Goal: Task Accomplishment & Management: Manage account settings

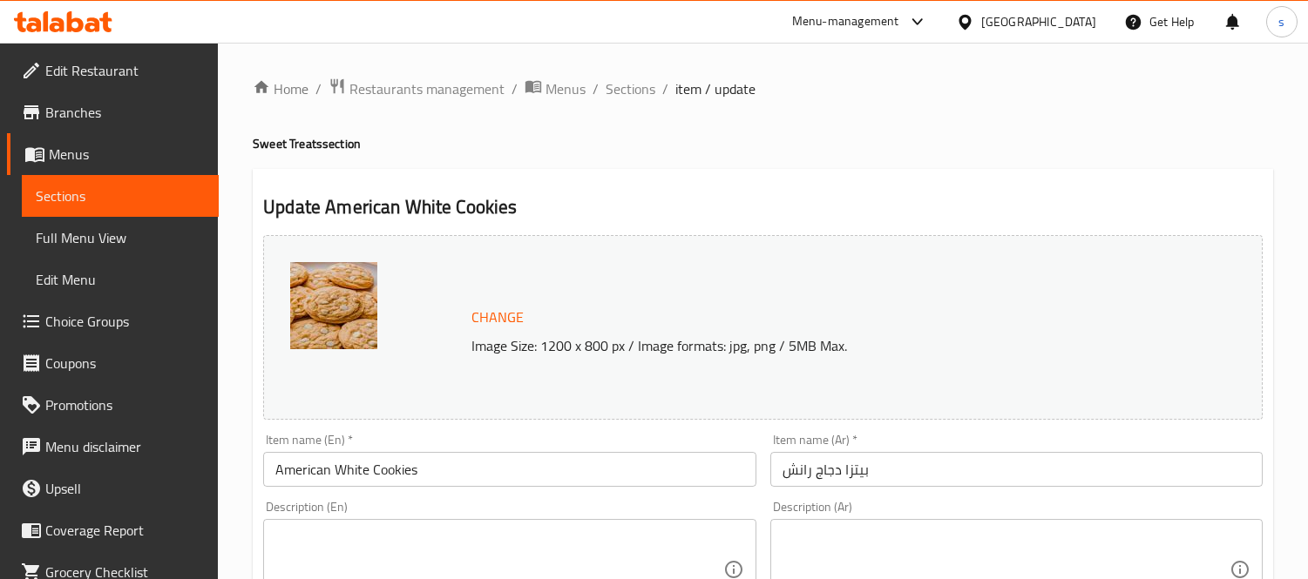
scroll to position [193, 0]
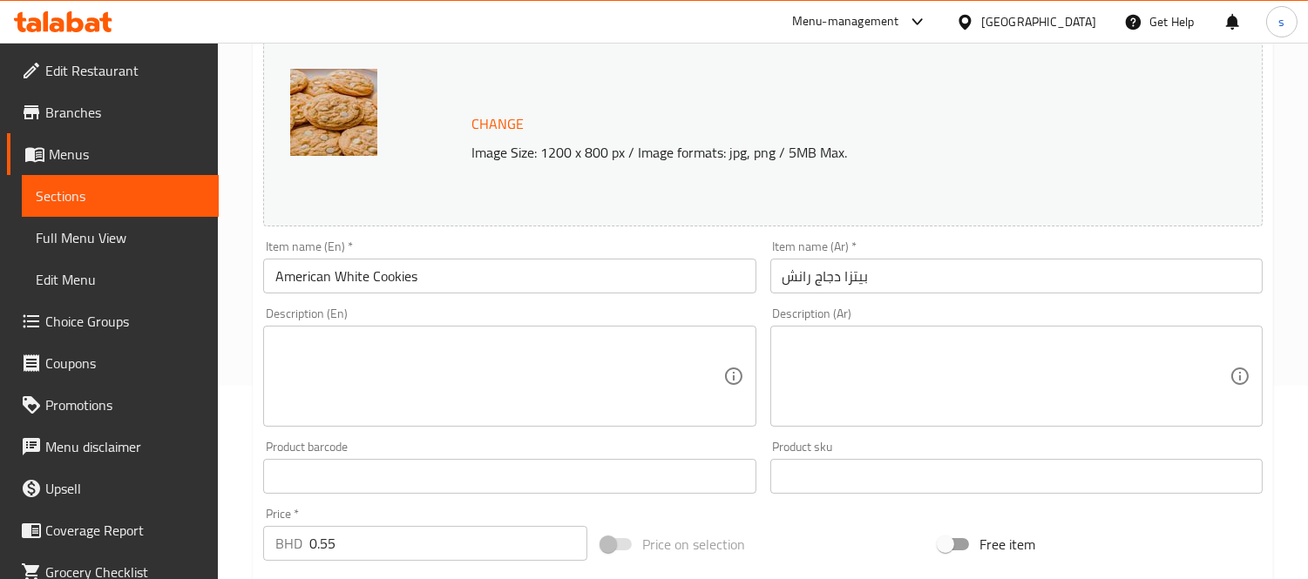
click at [928, 11] on div at bounding box center [913, 21] width 29 height 21
click at [829, 183] on div "Restaurant-Management" at bounding box center [824, 192] width 137 height 19
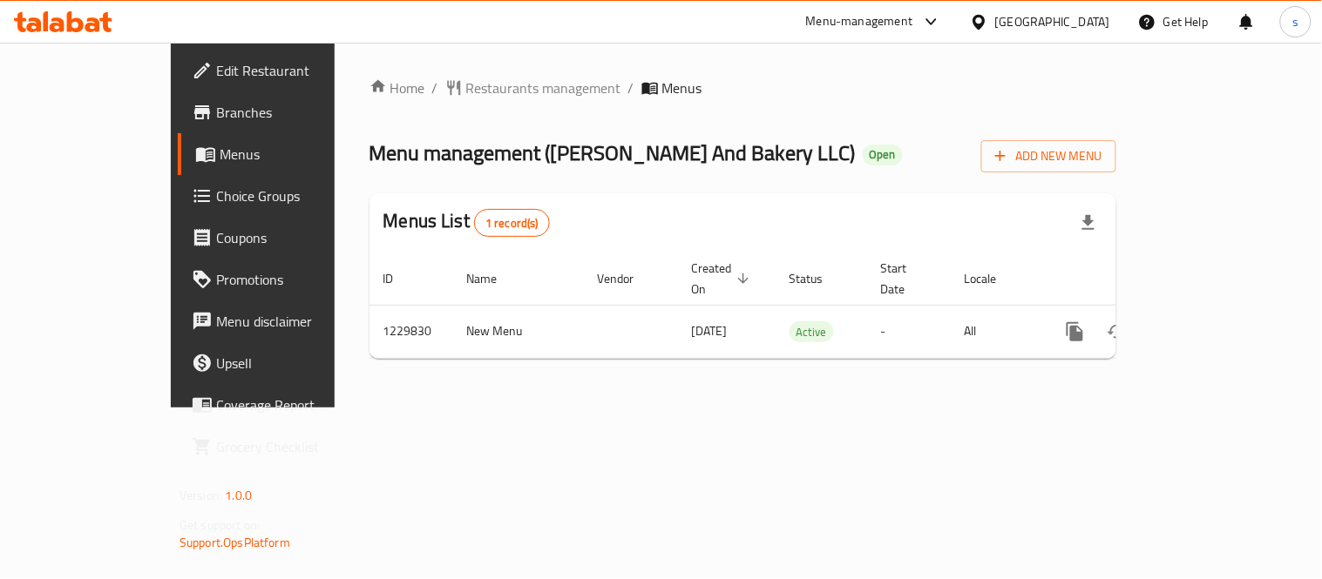
click at [1041, 22] on div "United Arab Emirates" at bounding box center [1052, 21] width 115 height 19
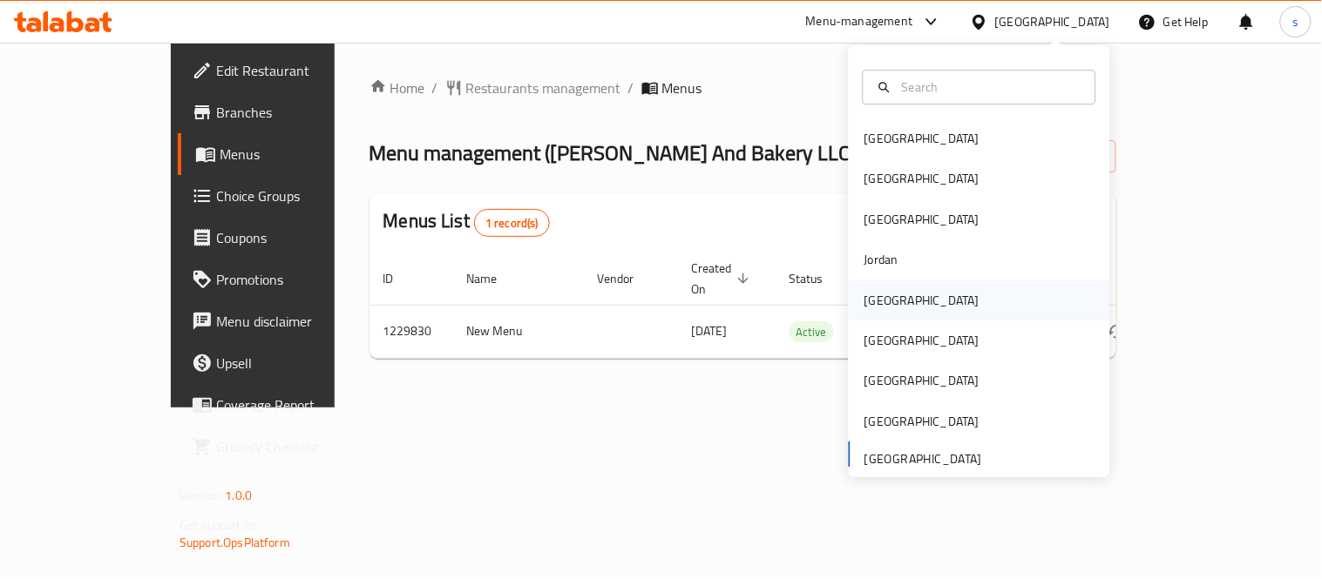
click at [877, 302] on div "[GEOGRAPHIC_DATA]" at bounding box center [921, 300] width 115 height 19
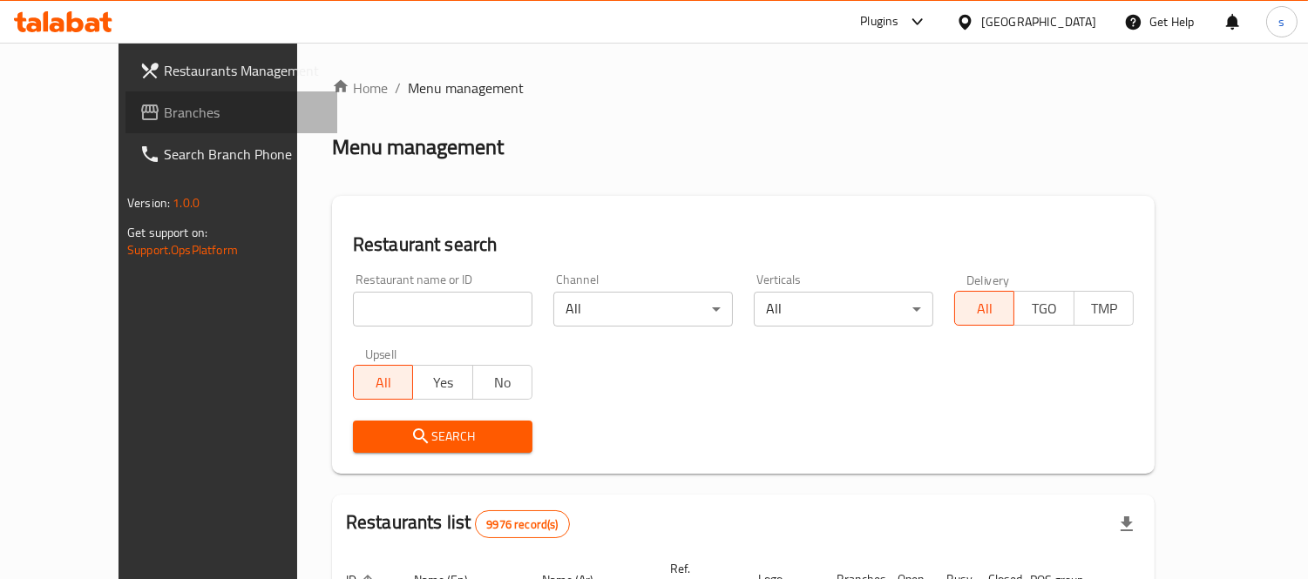
click at [164, 114] on span "Branches" at bounding box center [243, 112] width 159 height 21
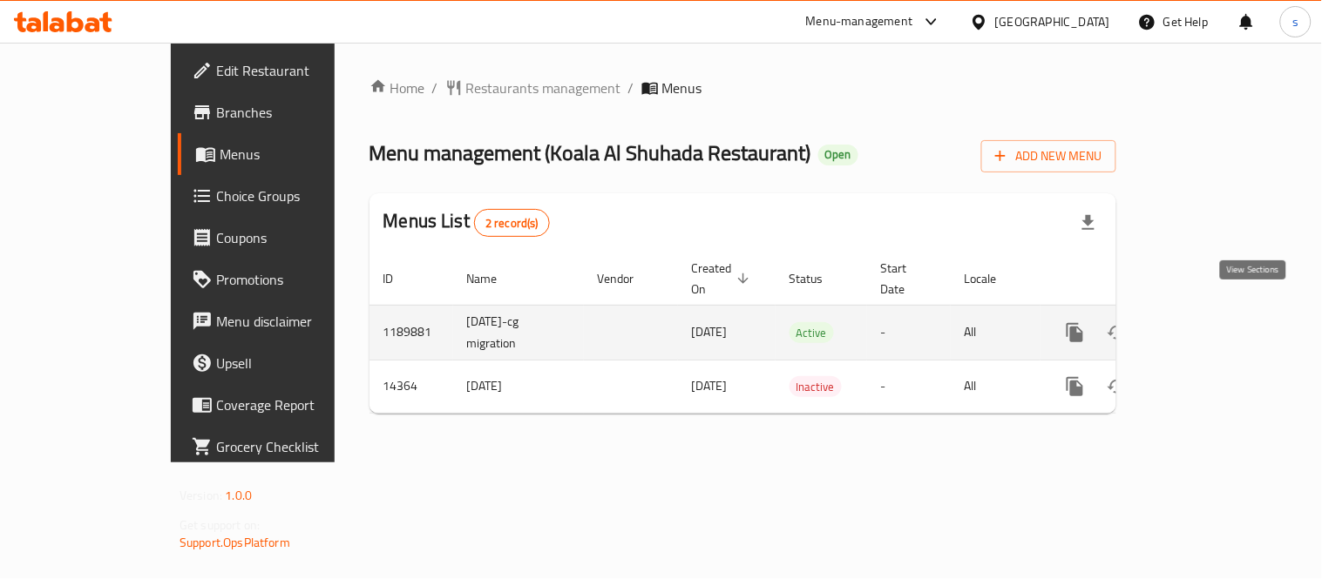
click at [1211, 322] on icon "enhanced table" at bounding box center [1200, 332] width 21 height 21
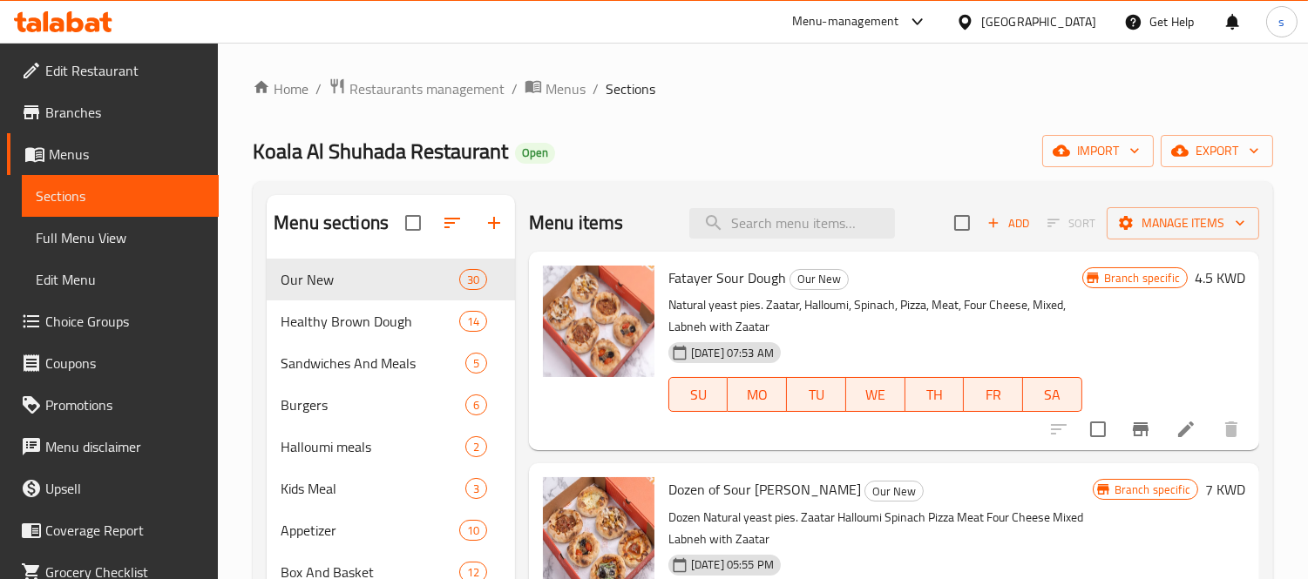
click at [83, 317] on span "Choice Groups" at bounding box center [124, 321] width 159 height 21
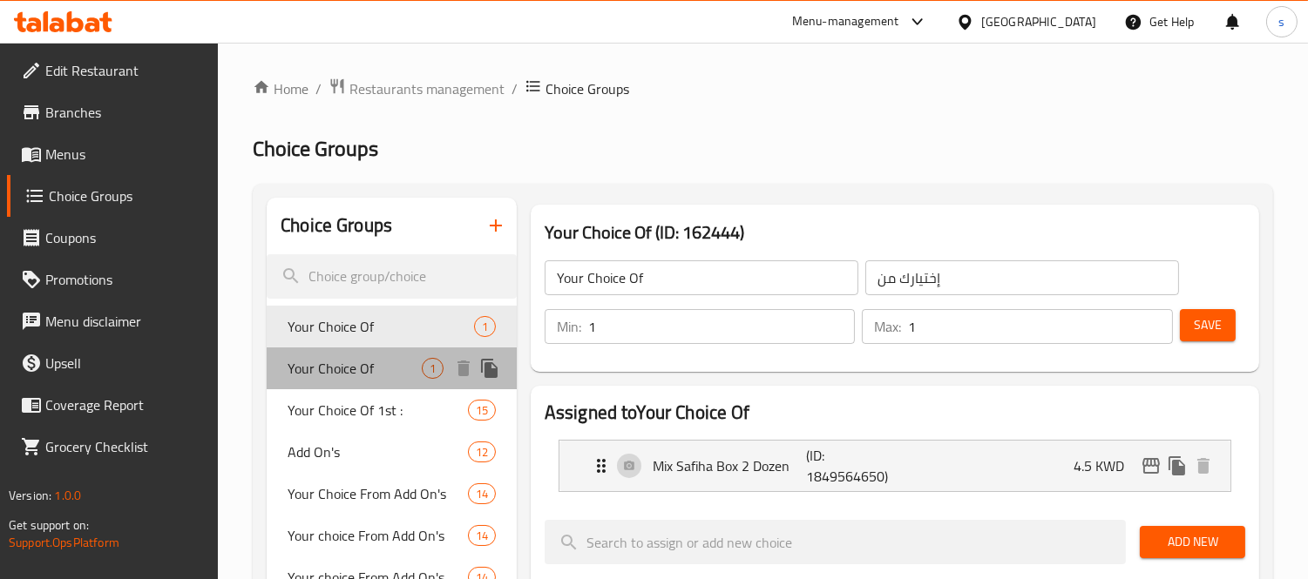
click at [311, 368] on span "Your Choice Of" at bounding box center [355, 368] width 134 height 21
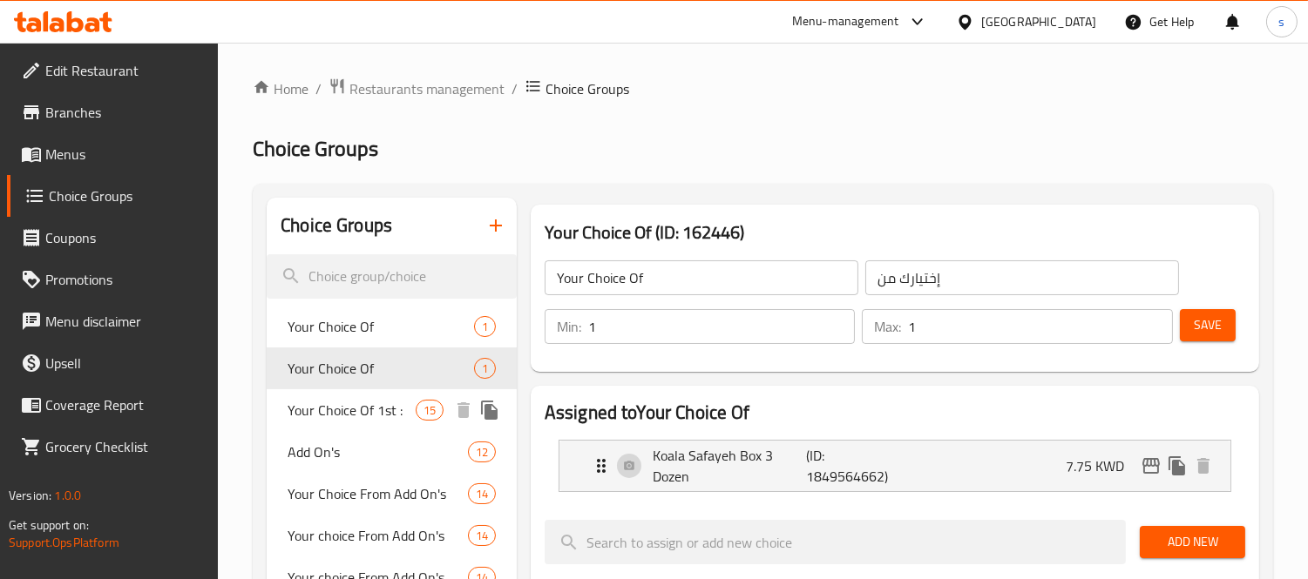
click at [341, 410] on span "Your Choice Of 1st :" at bounding box center [351, 410] width 127 height 21
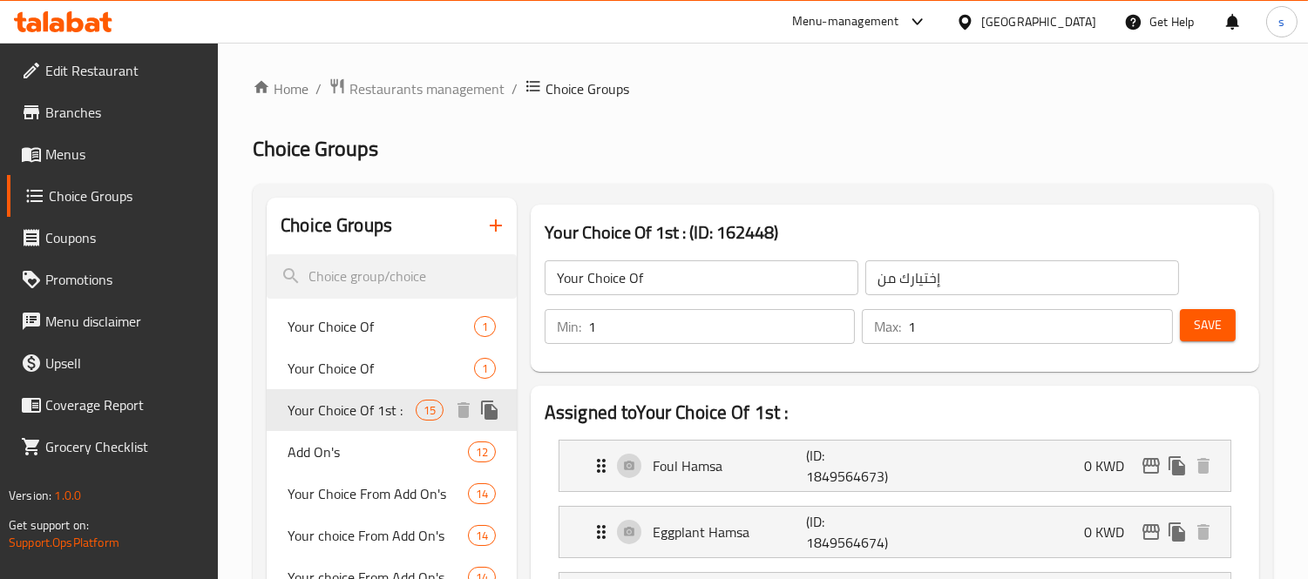
type input "Your Choice Of 1st :"
type input "أختيارك من الاول :"
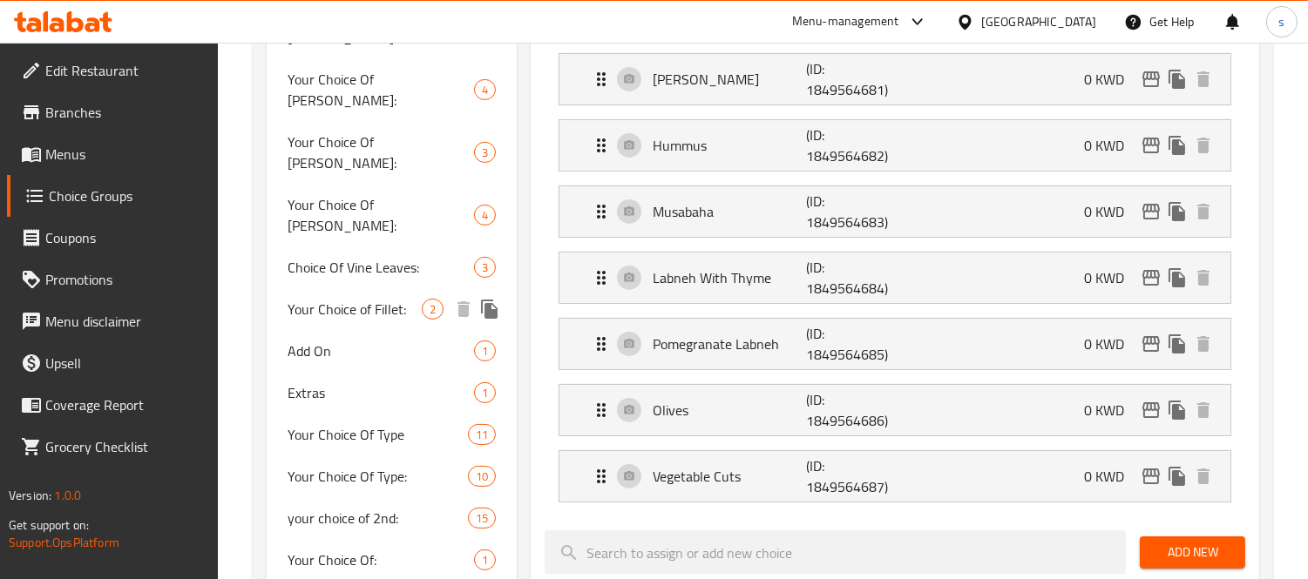
scroll to position [1065, 0]
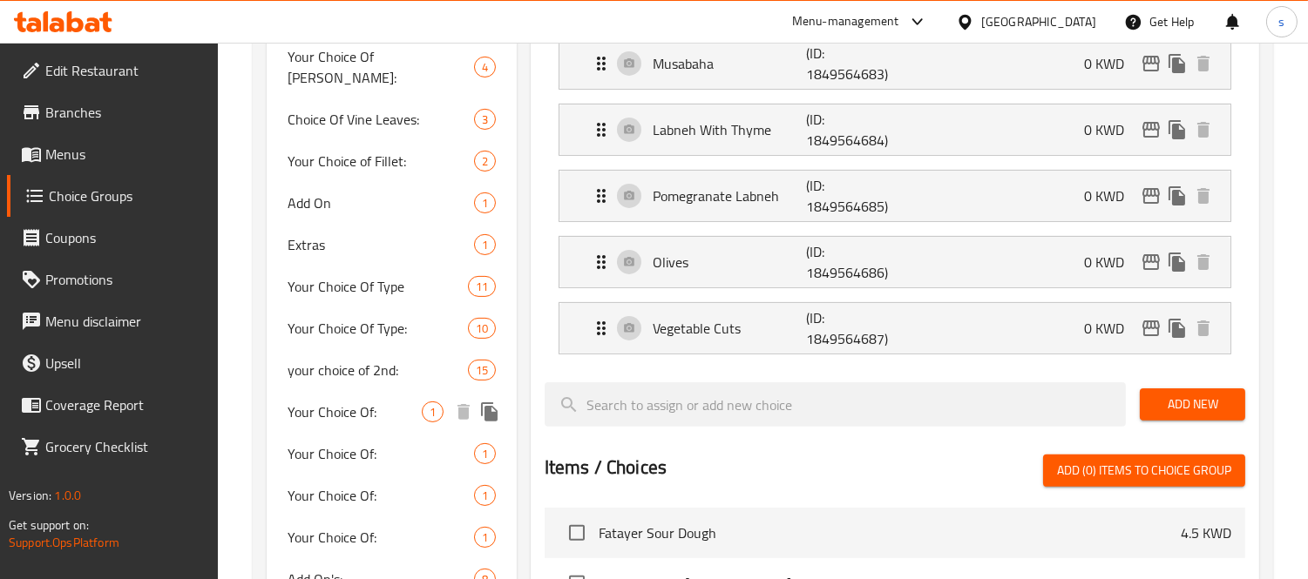
click at [312, 402] on span "Your Choice Of:" at bounding box center [355, 412] width 134 height 21
type input "Your Choice Of:"
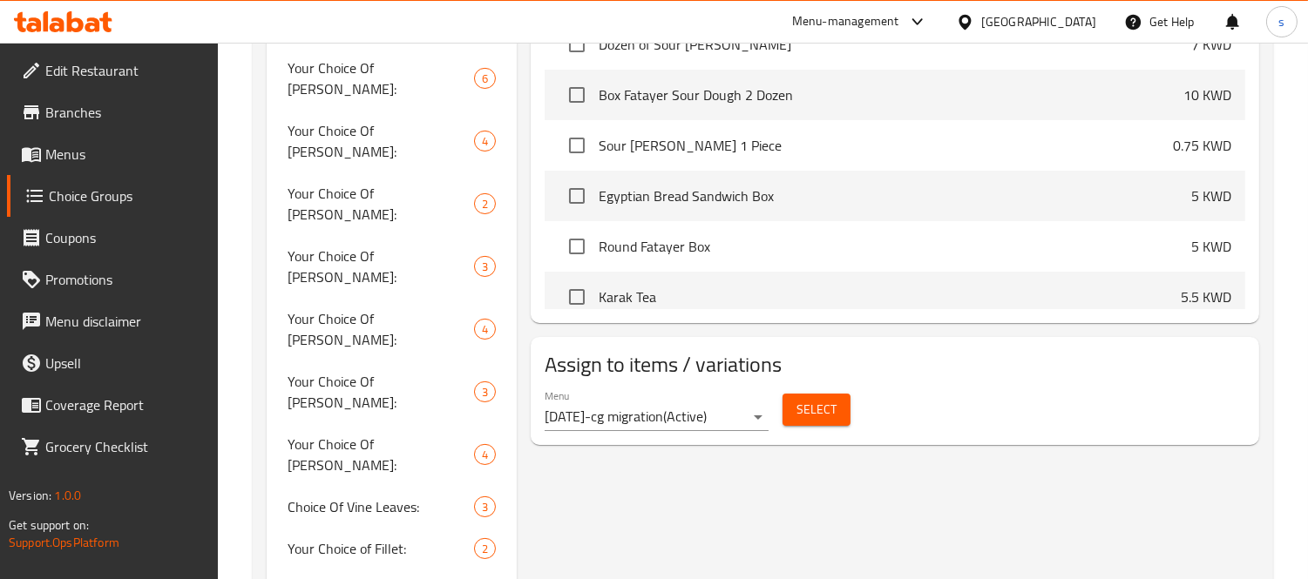
scroll to position [968, 0]
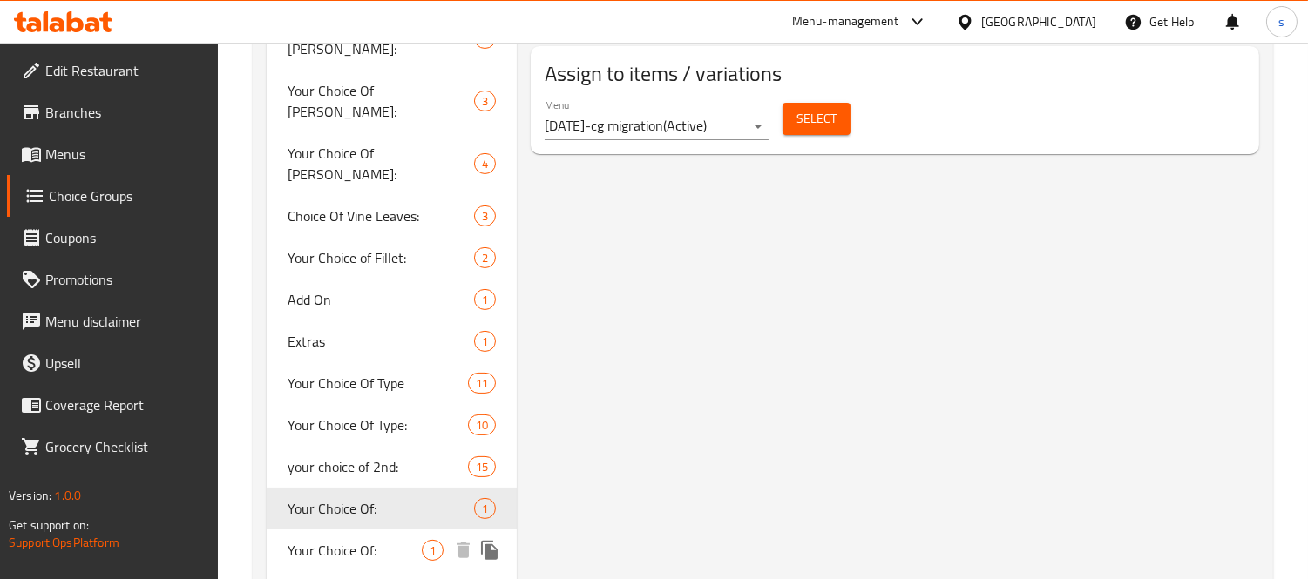
click at [353, 540] on span "Your Choice Of:" at bounding box center [355, 550] width 134 height 21
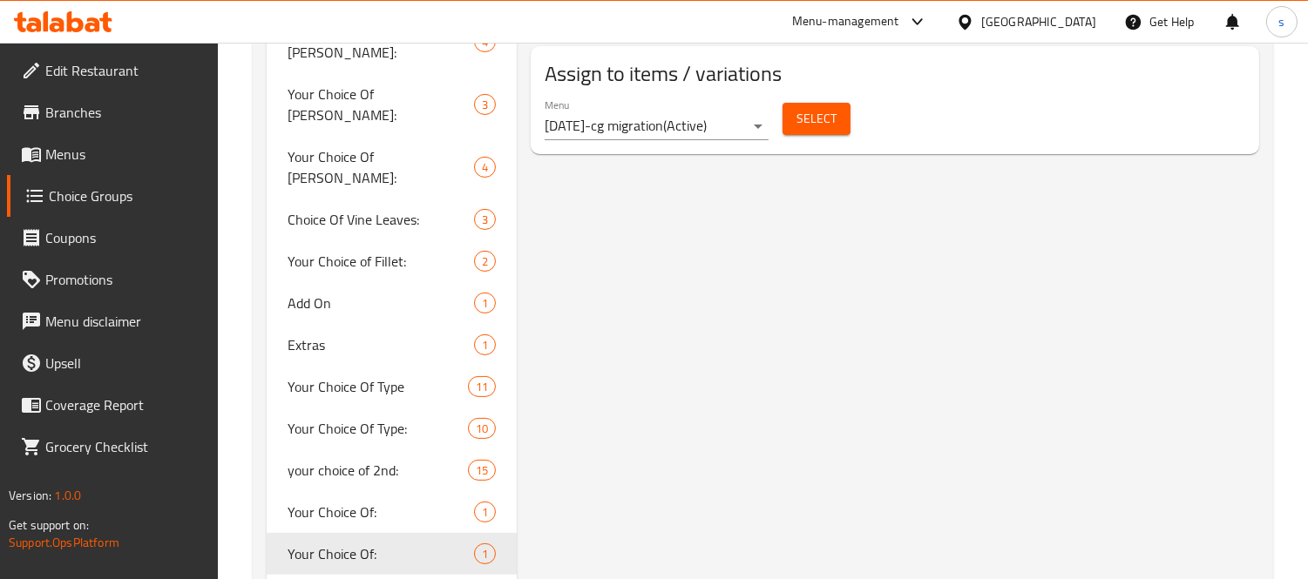
type input "إختيارك من:"
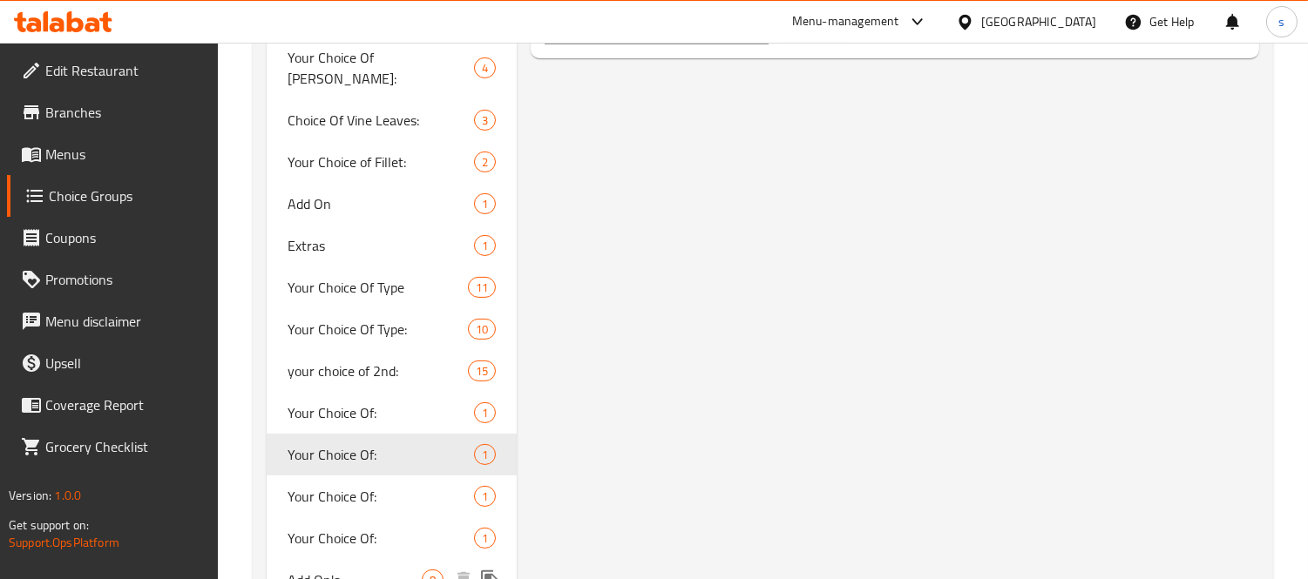
scroll to position [1065, 0]
click at [359, 485] on span "Your Choice Of:" at bounding box center [355, 495] width 134 height 21
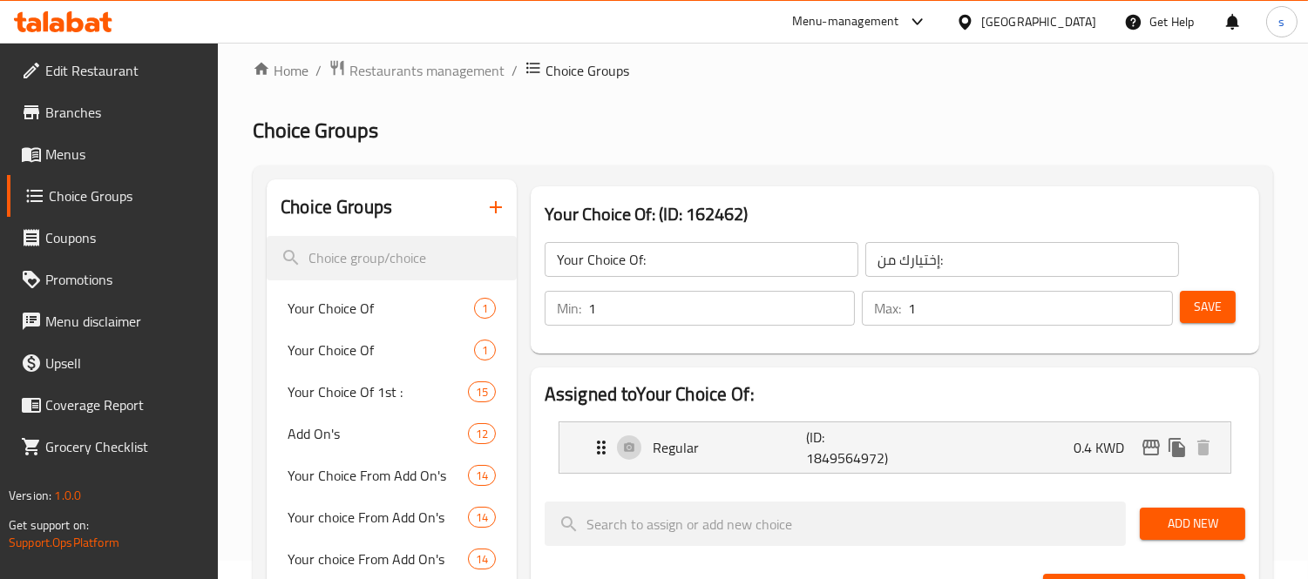
scroll to position [0, 0]
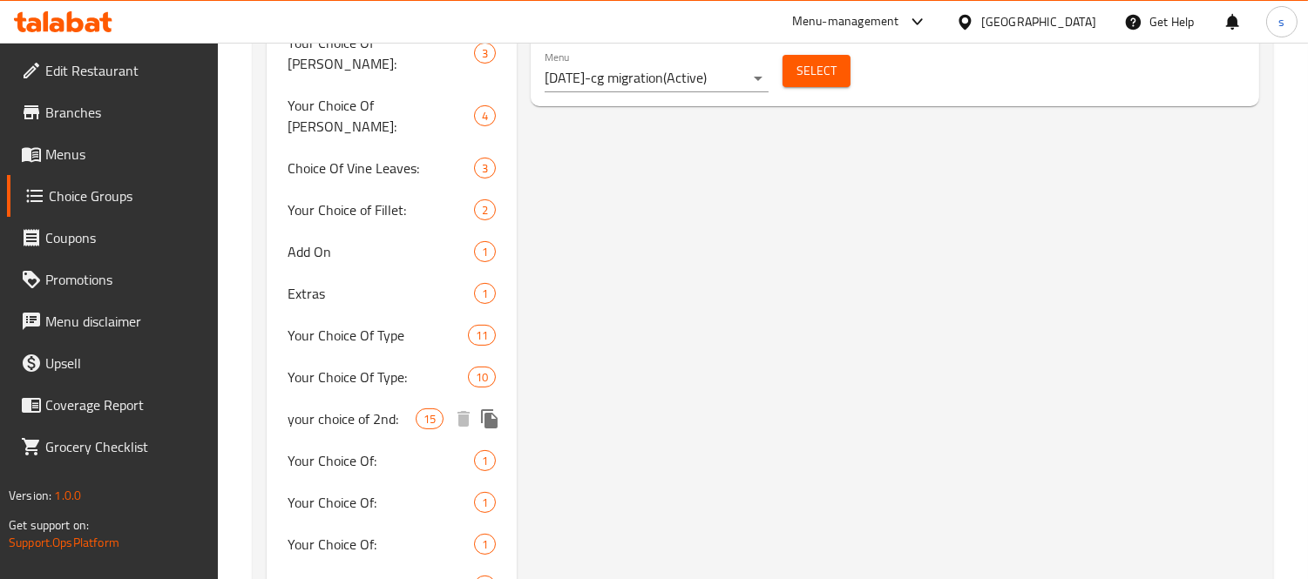
scroll to position [967, 0]
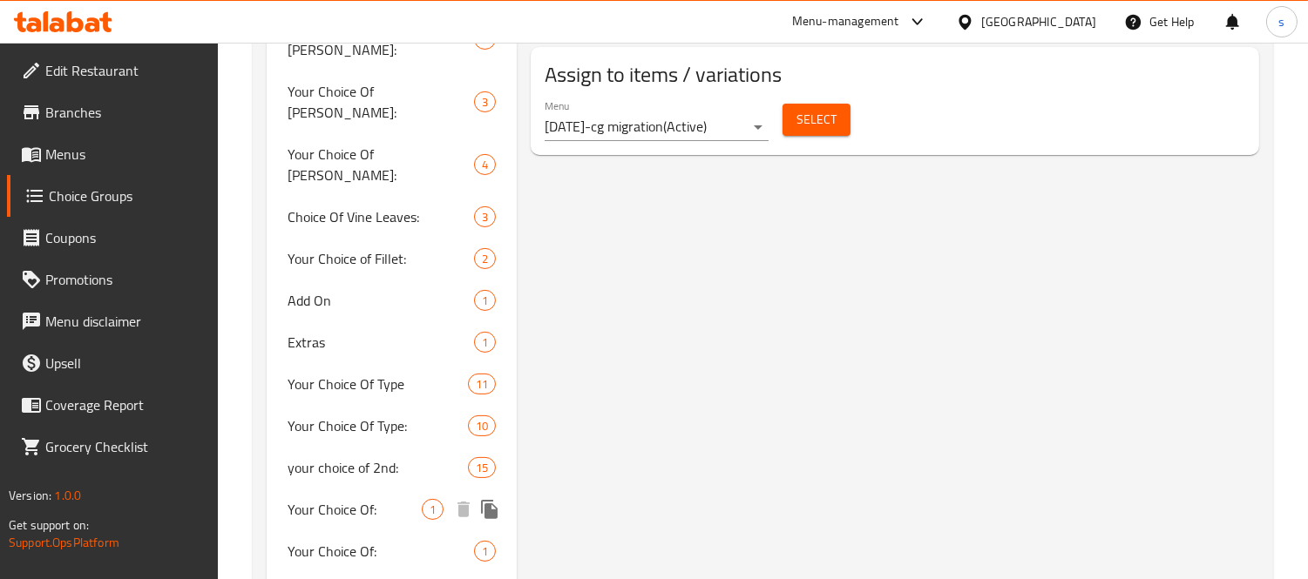
click at [333, 499] on span "Your Choice Of:" at bounding box center [355, 509] width 134 height 21
type input "Your Choice Of:"
type input "إختيارك من :"
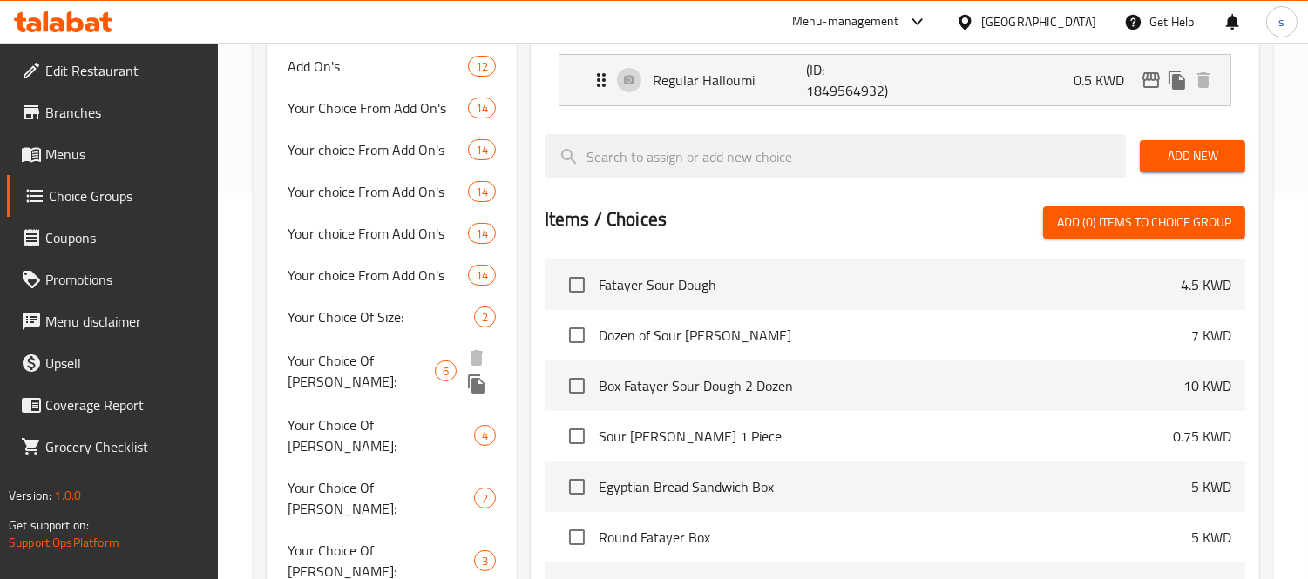
scroll to position [96, 0]
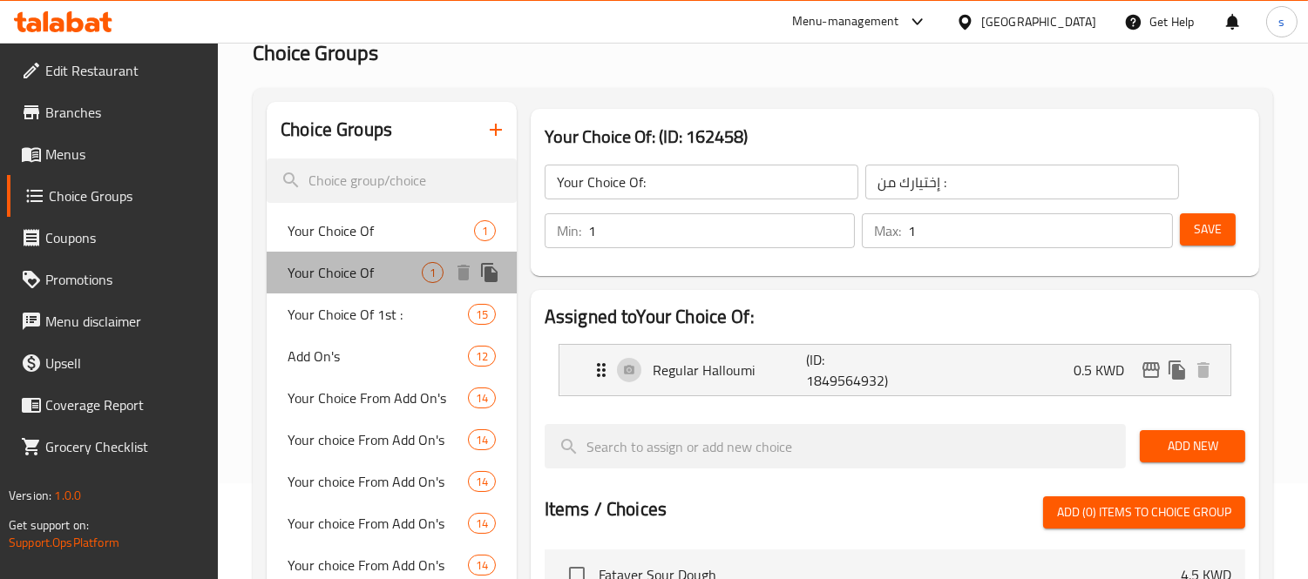
click at [364, 254] on div "Your Choice Of 1" at bounding box center [392, 273] width 250 height 42
type input "Your Choice Of"
type input "إختيارك من"
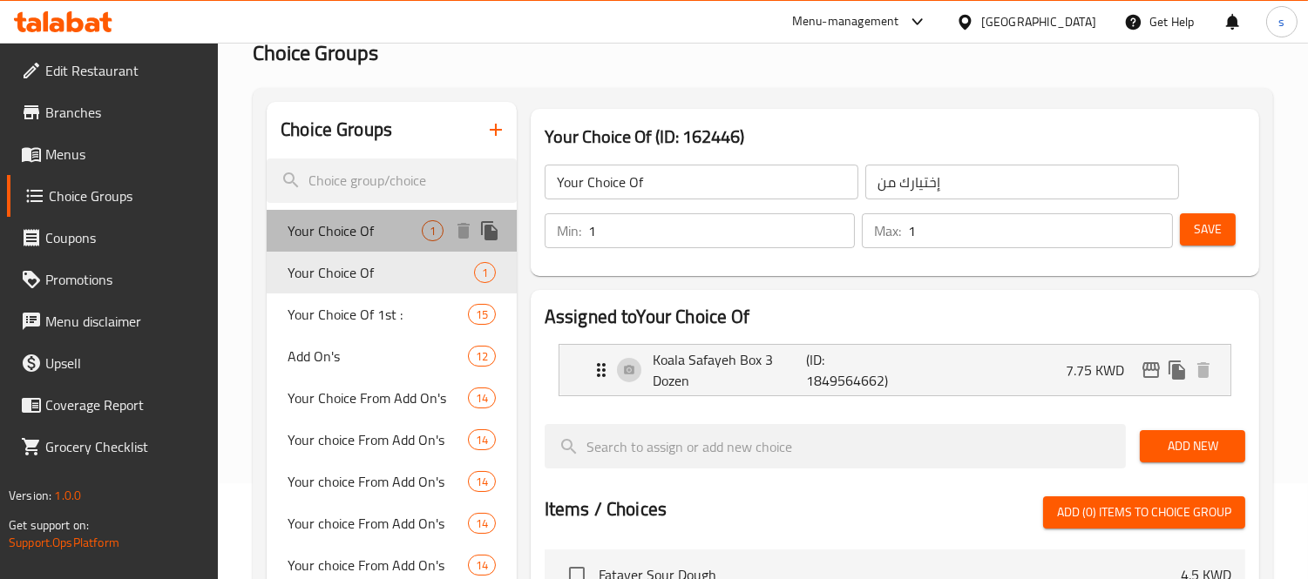
click at [369, 222] on span "Your Choice Of" at bounding box center [355, 230] width 134 height 21
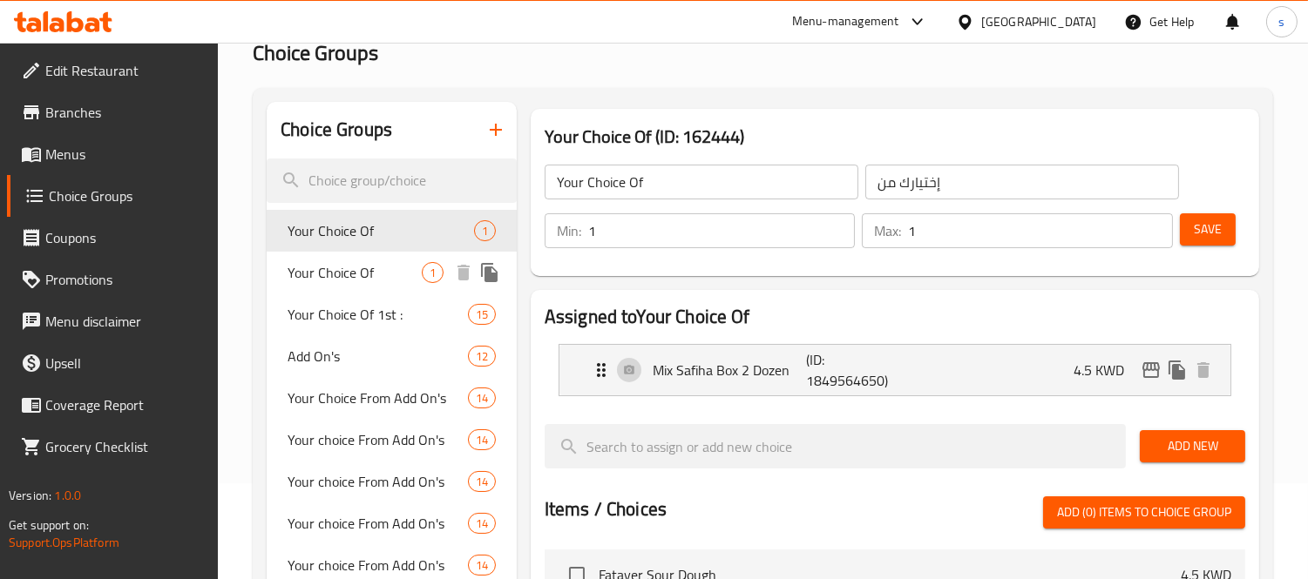
click at [357, 291] on div "Your Choice Of 1" at bounding box center [392, 273] width 250 height 42
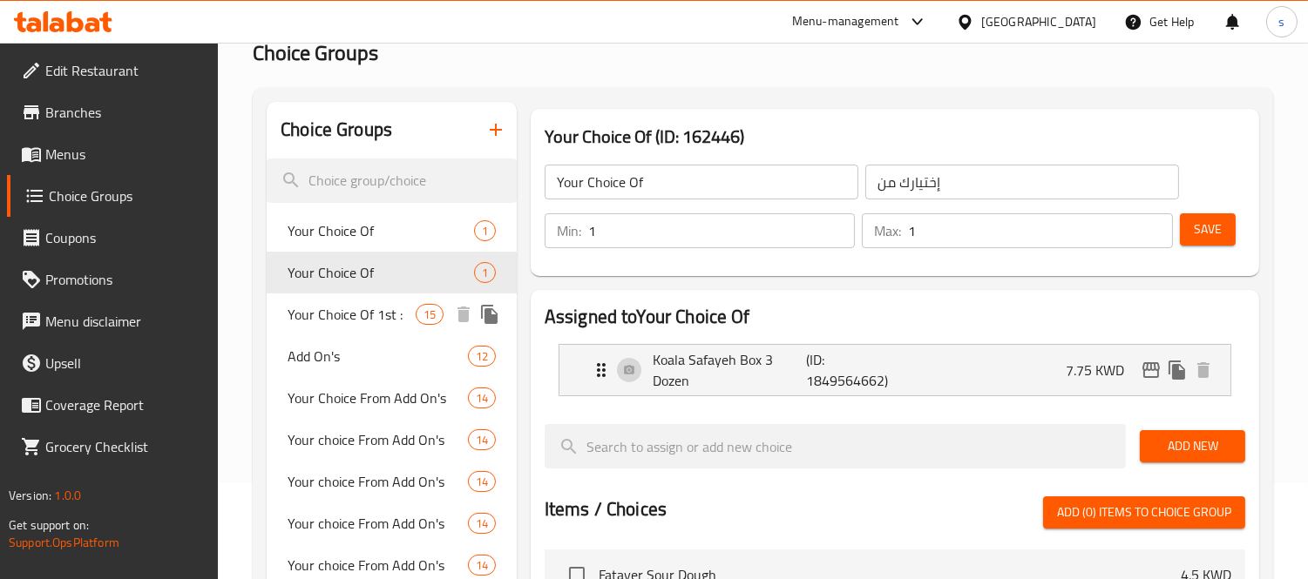
click at [359, 312] on span "Your Choice Of 1st :" at bounding box center [351, 314] width 127 height 21
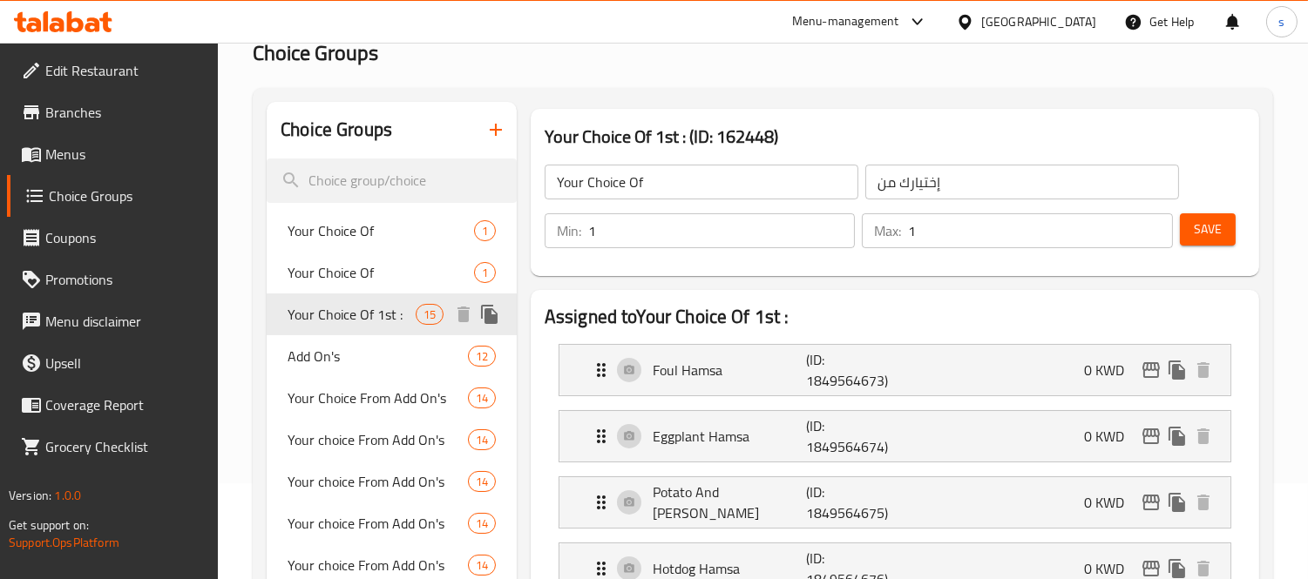
type input "Your Choice Of 1st :"
type input "أختيارك من الاول :"
click at [1070, 33] on div "[GEOGRAPHIC_DATA]" at bounding box center [1026, 22] width 168 height 42
click at [928, 27] on icon at bounding box center [917, 21] width 21 height 21
click at [928, 27] on div at bounding box center [917, 21] width 22 height 21
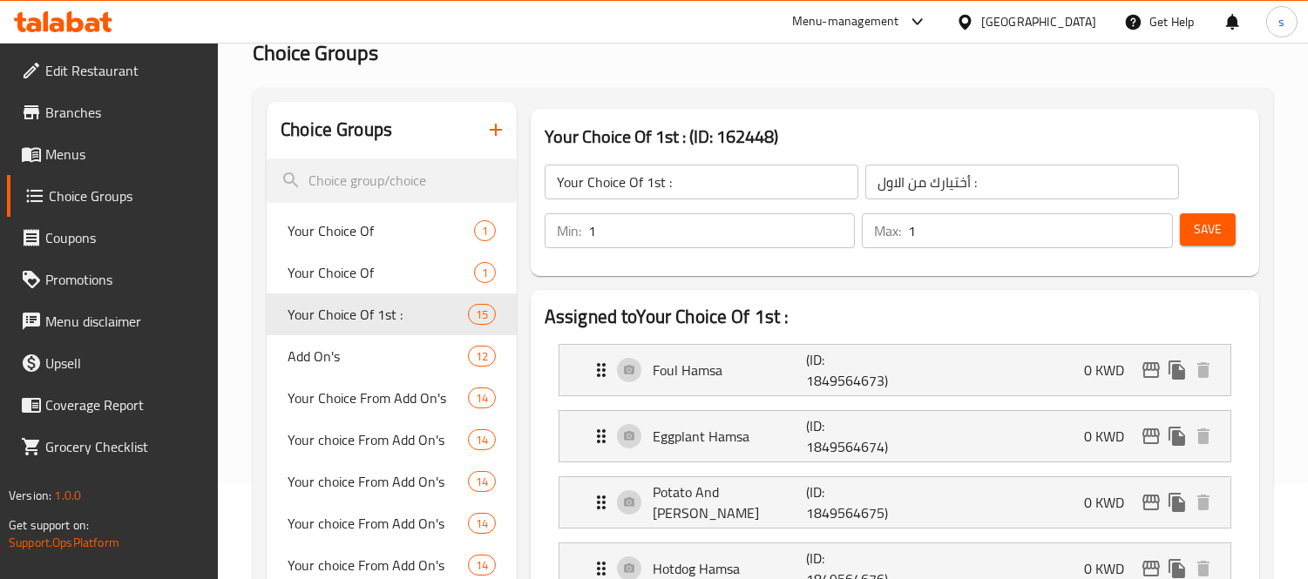
click at [899, 22] on div "Menu-management" at bounding box center [845, 21] width 107 height 21
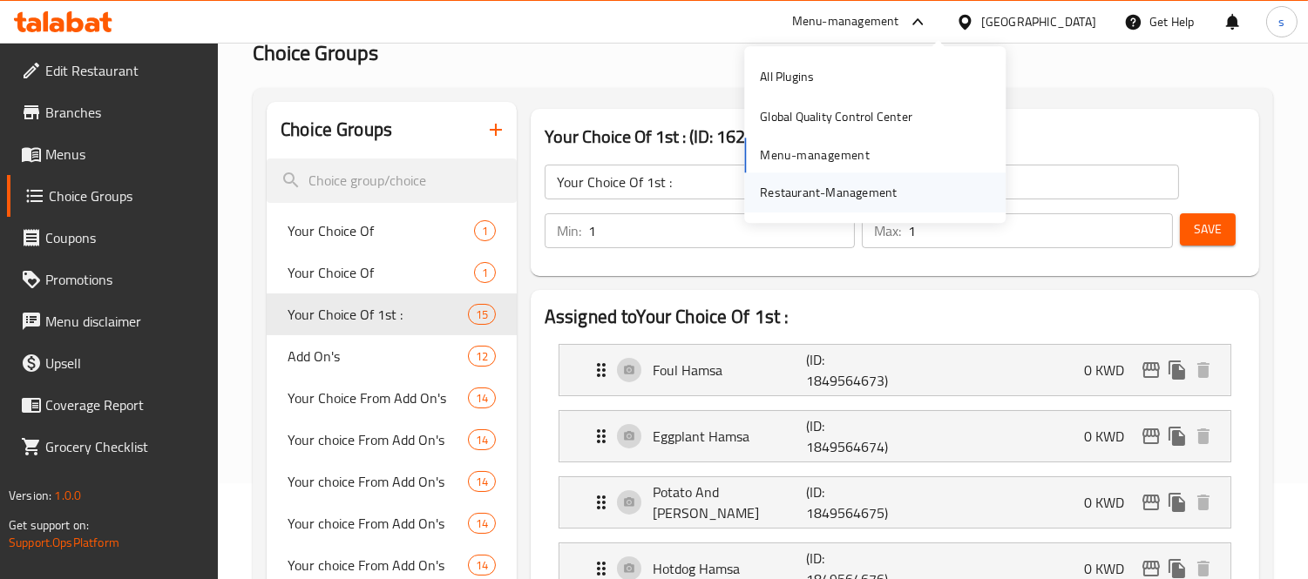
click at [864, 193] on div "Restaurant-Management" at bounding box center [828, 192] width 137 height 19
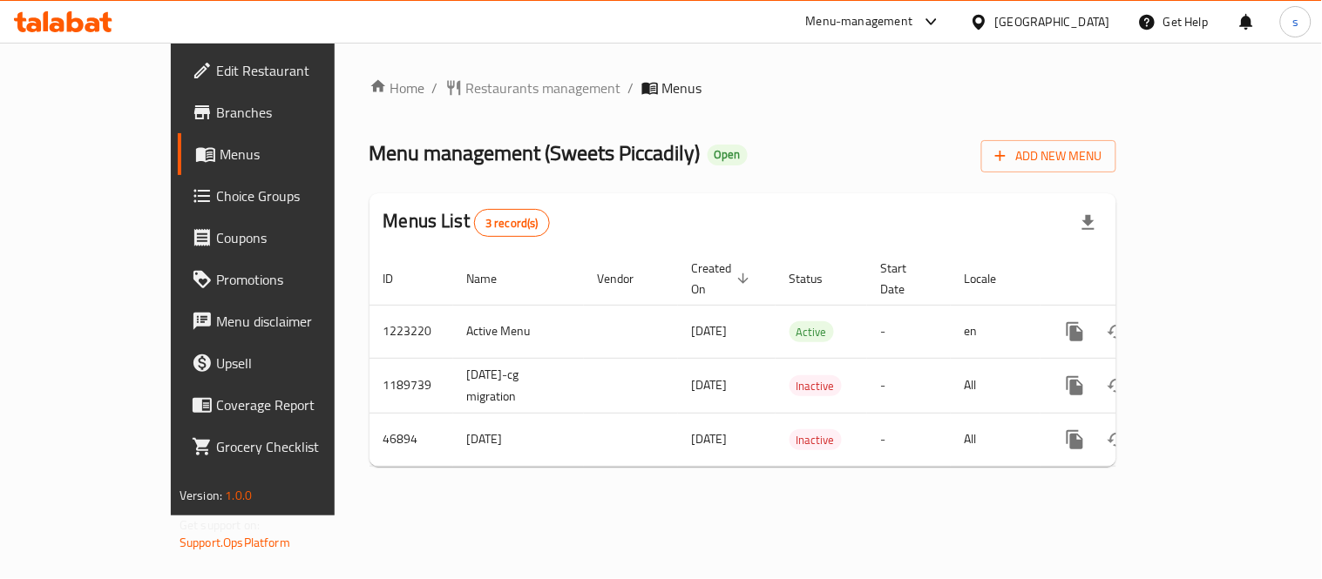
click at [985, 17] on icon at bounding box center [978, 21] width 12 height 15
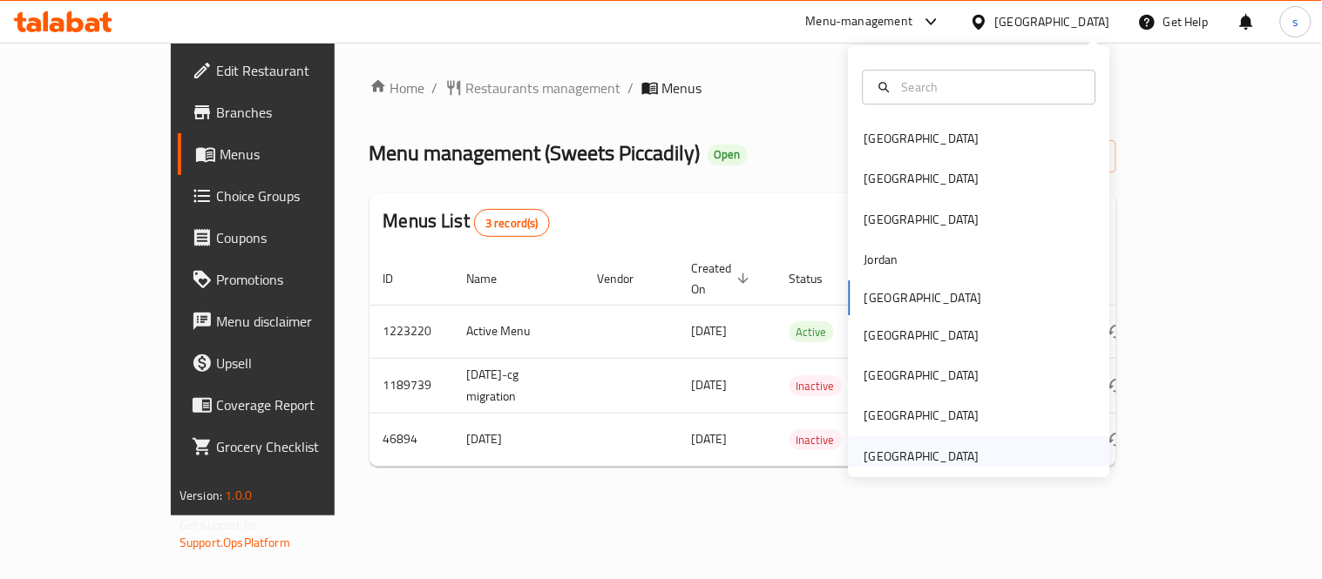
click at [883, 463] on div "[GEOGRAPHIC_DATA]" at bounding box center [921, 456] width 115 height 19
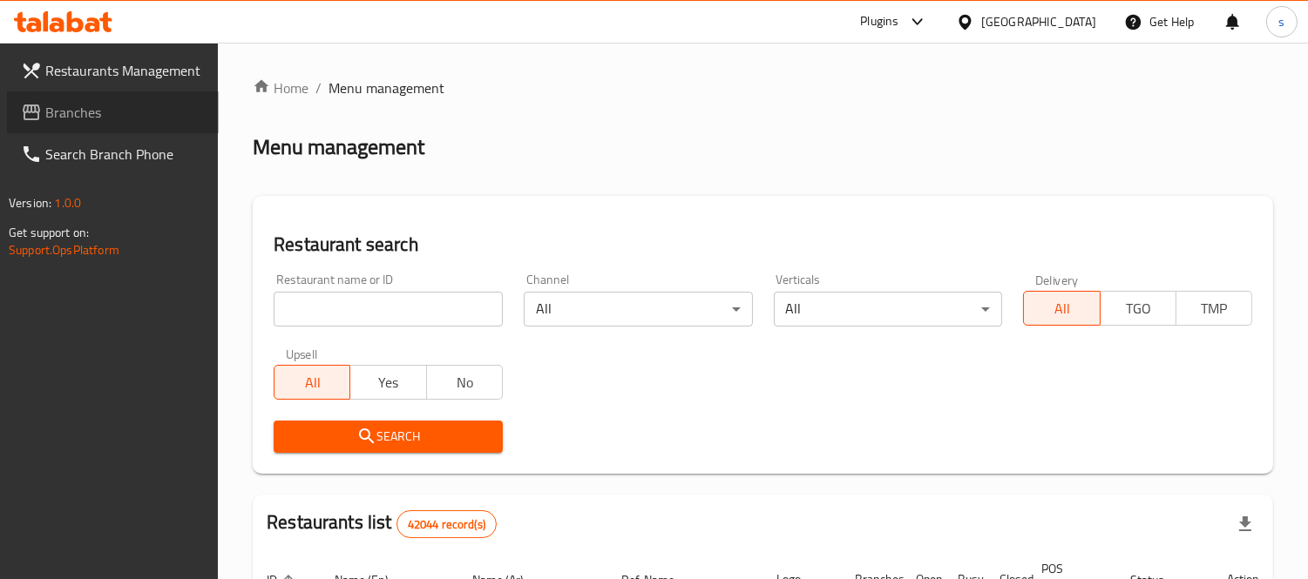
click at [76, 109] on span "Branches" at bounding box center [124, 112] width 159 height 21
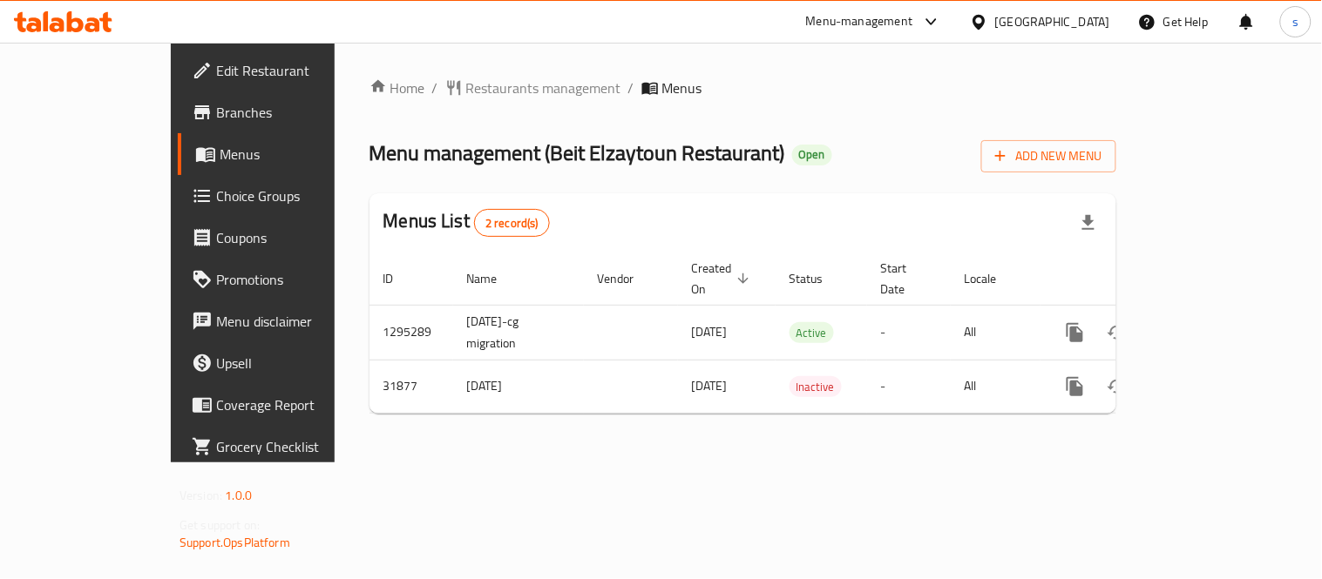
click at [1083, 14] on div "[GEOGRAPHIC_DATA]" at bounding box center [1052, 21] width 115 height 19
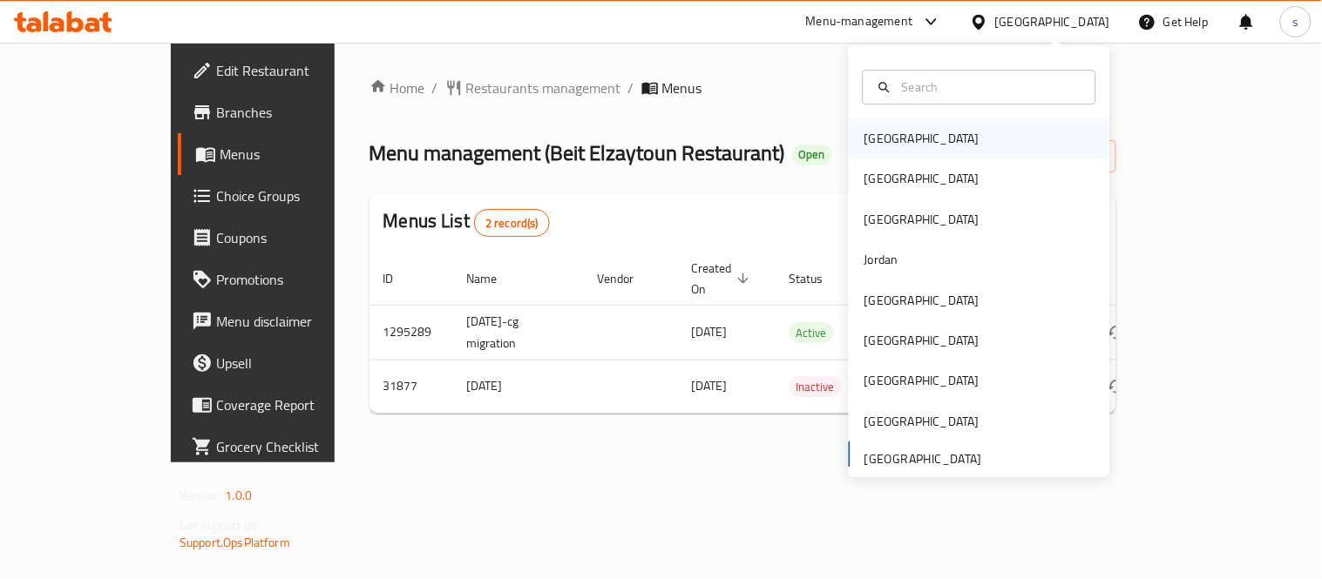
click at [876, 131] on div "[GEOGRAPHIC_DATA]" at bounding box center [921, 138] width 115 height 19
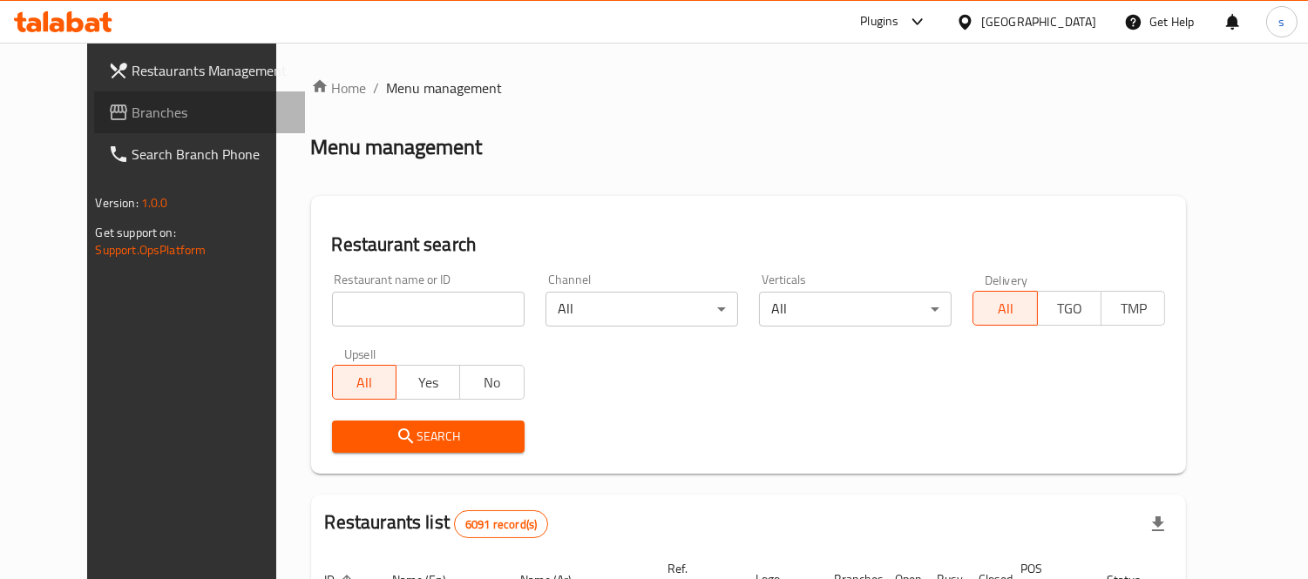
click at [132, 118] on span "Branches" at bounding box center [211, 112] width 159 height 21
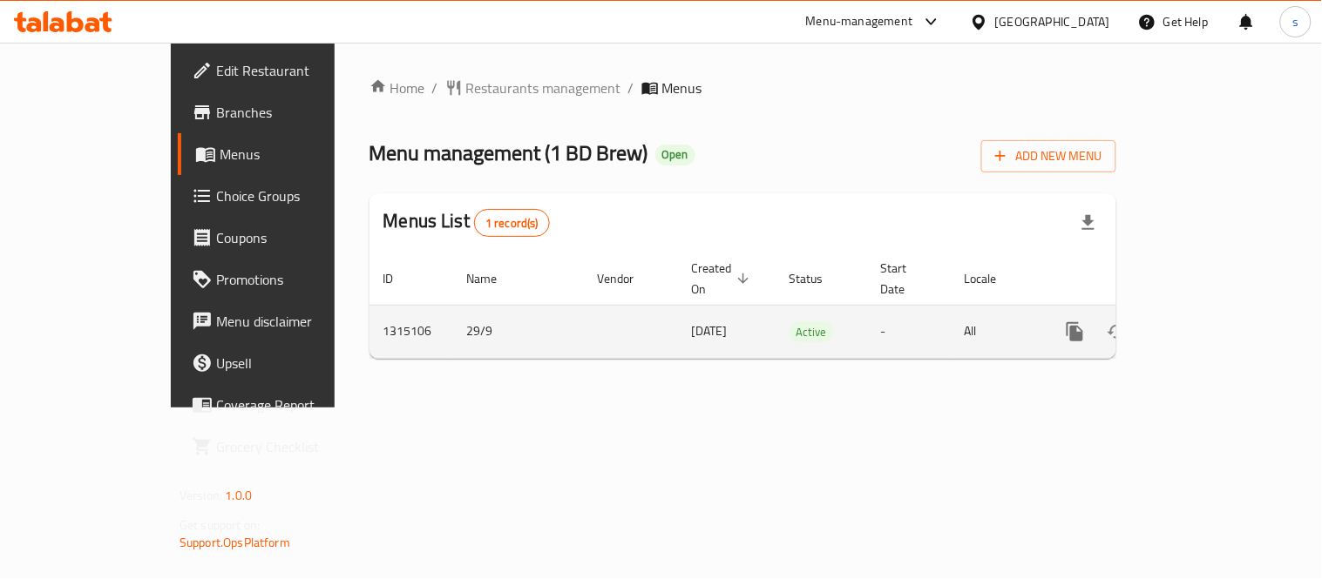
click at [1211, 321] on icon "enhanced table" at bounding box center [1200, 331] width 21 height 21
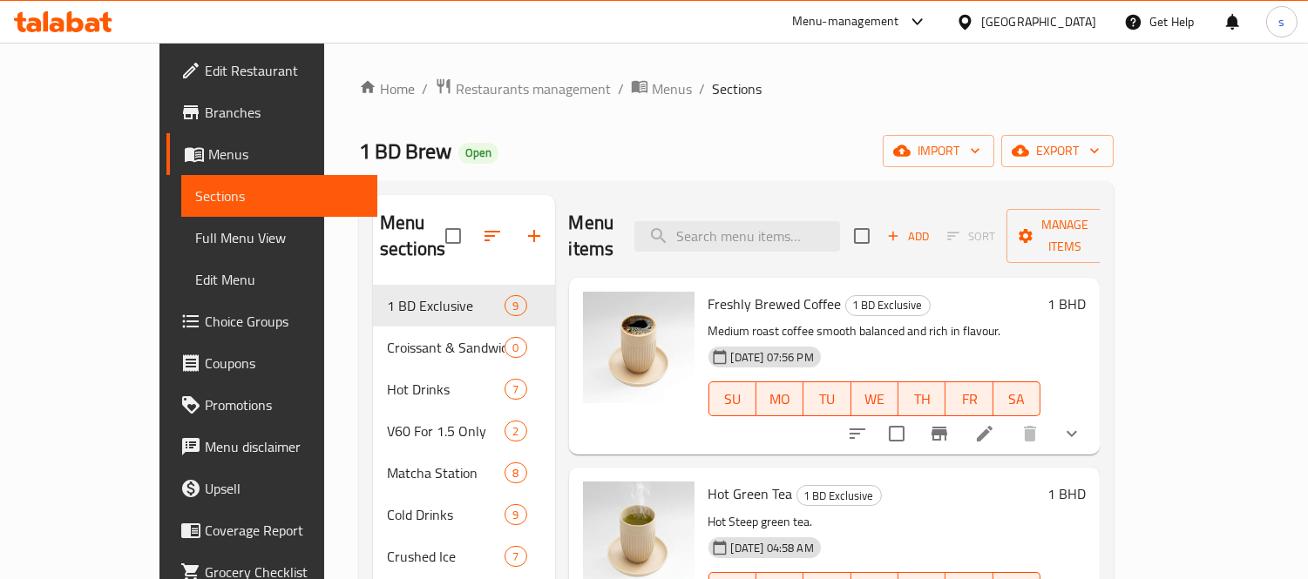
click at [205, 316] on span "Choice Groups" at bounding box center [284, 321] width 159 height 21
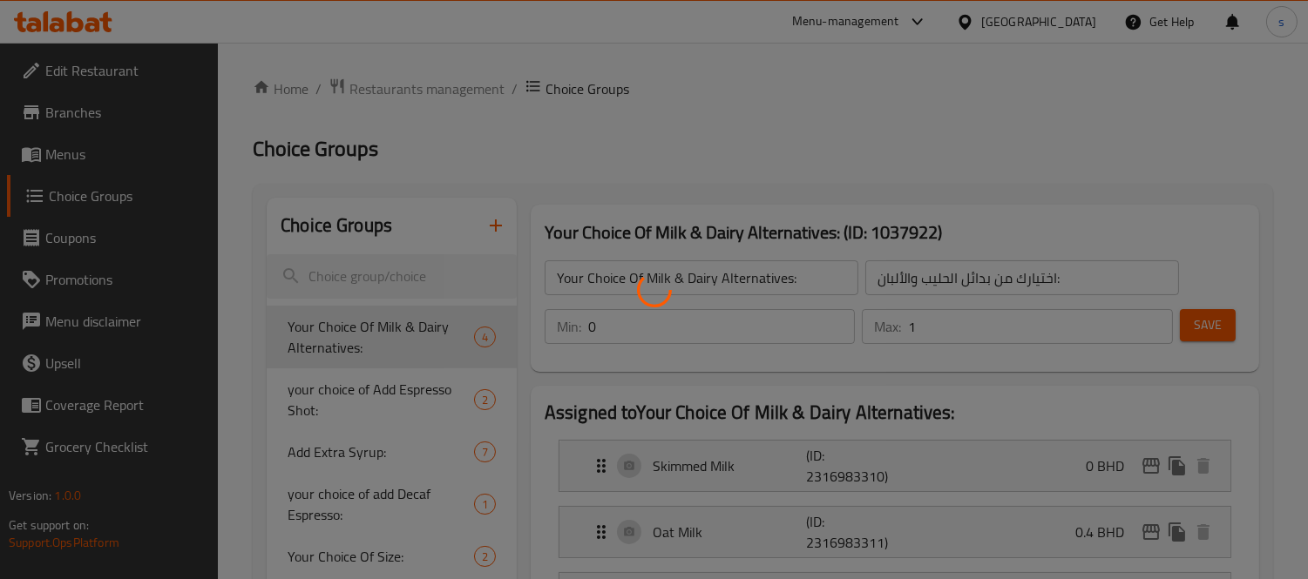
click at [249, 331] on div at bounding box center [654, 289] width 1308 height 579
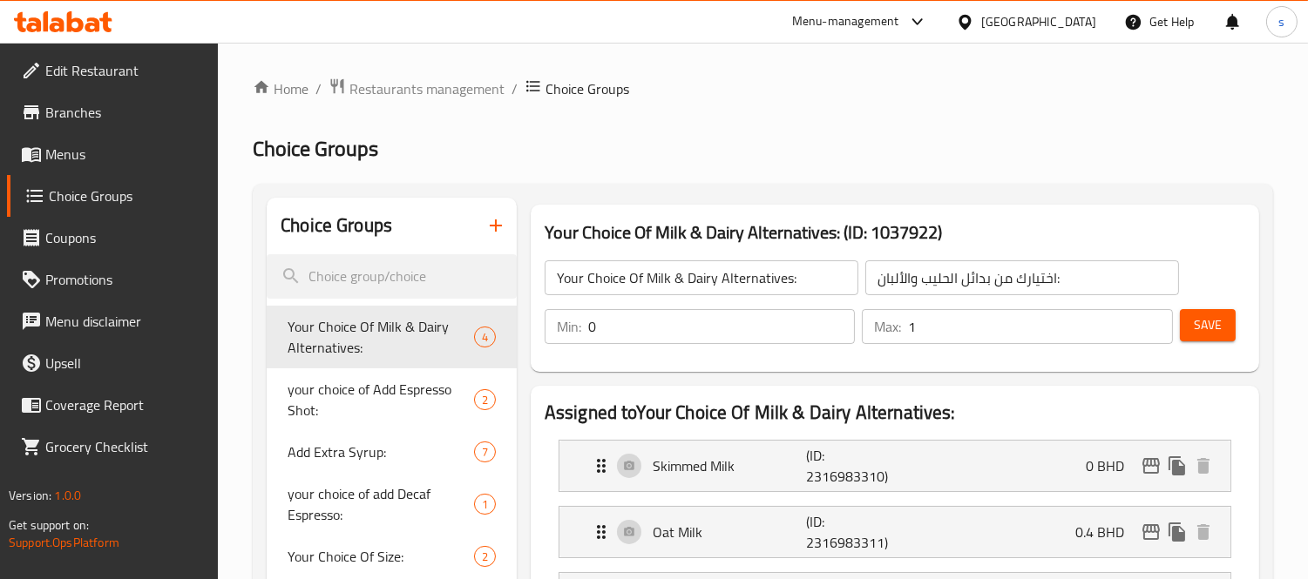
scroll to position [518, 0]
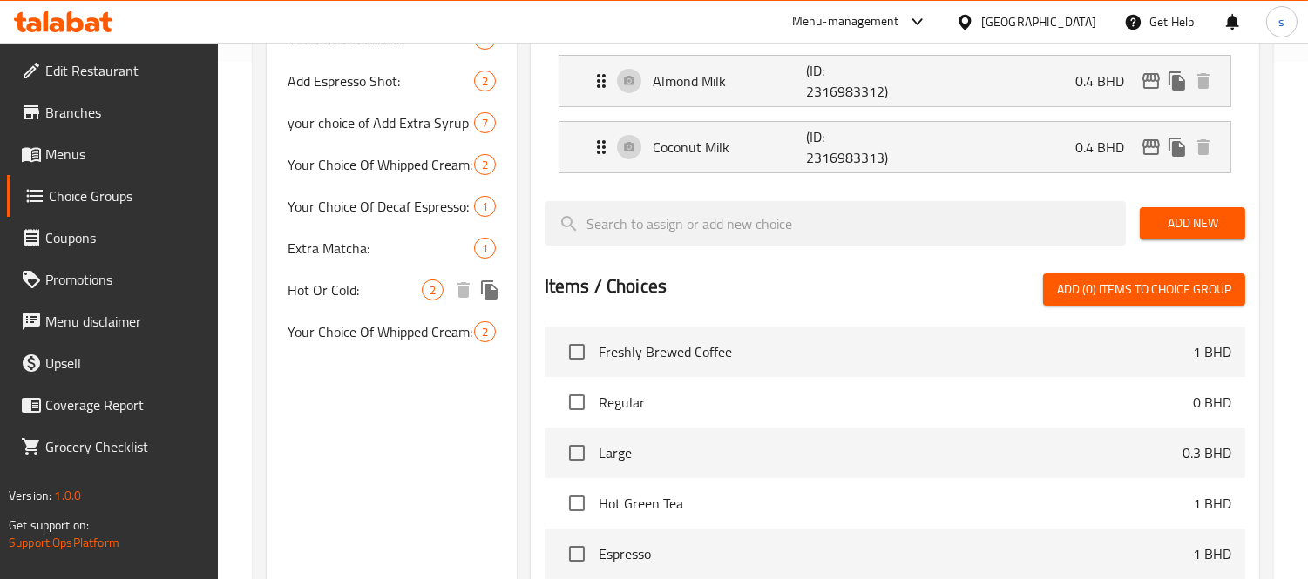
click at [307, 286] on span "Hot Or Cold:" at bounding box center [355, 290] width 134 height 21
type input "Hot Or Cold:"
type input "ساخن أو بارد:"
type input "1"
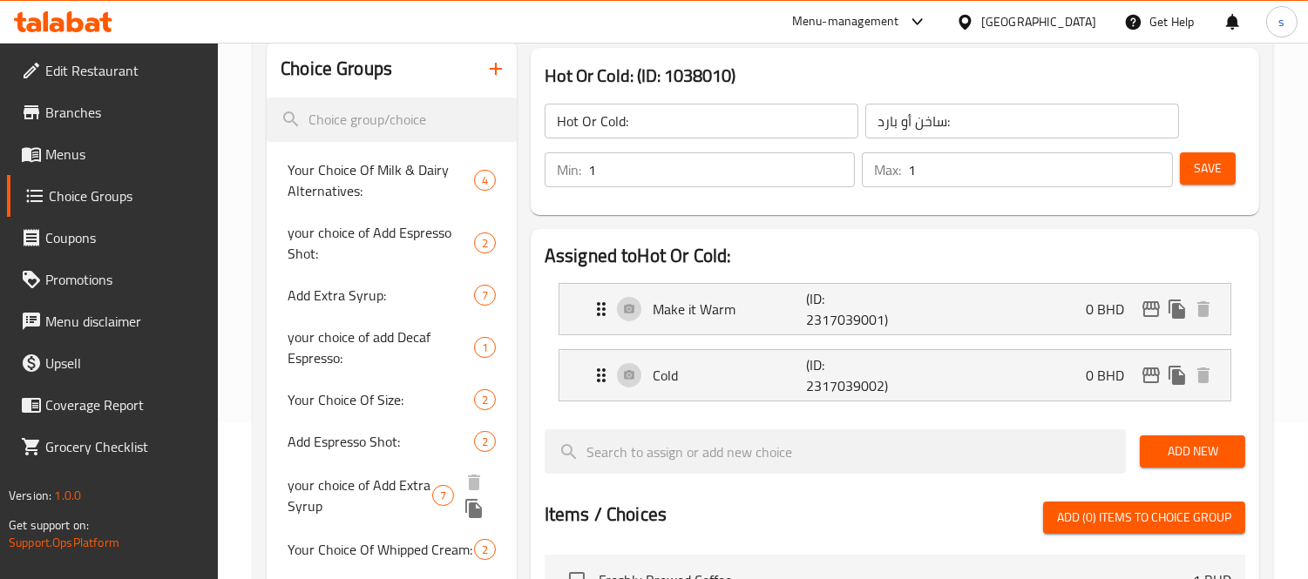
scroll to position [58, 0]
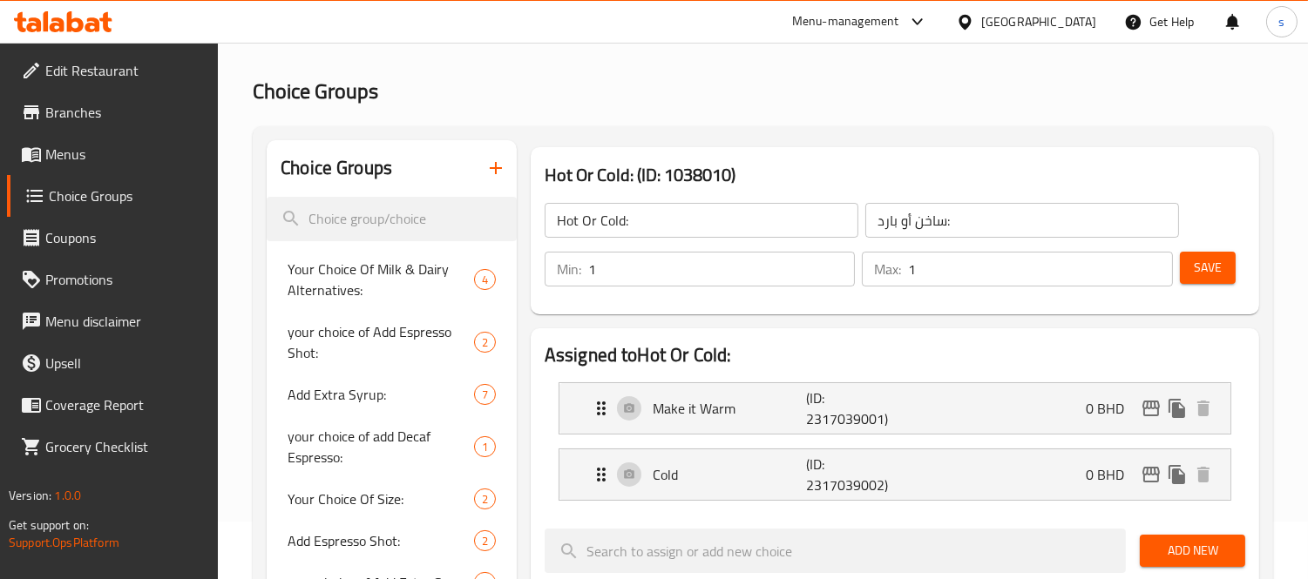
click at [899, 12] on div "Menu-management" at bounding box center [845, 21] width 107 height 21
click at [842, 190] on div "Restaurant-Management" at bounding box center [824, 193] width 137 height 19
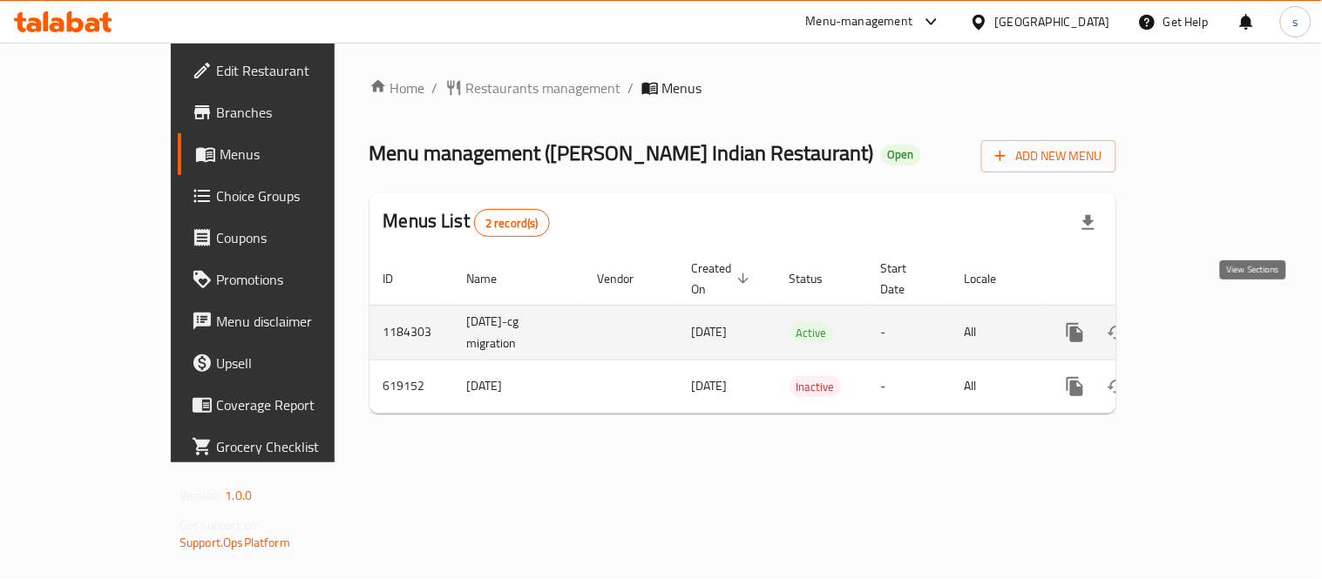
click at [1211, 322] on icon "enhanced table" at bounding box center [1200, 332] width 21 height 21
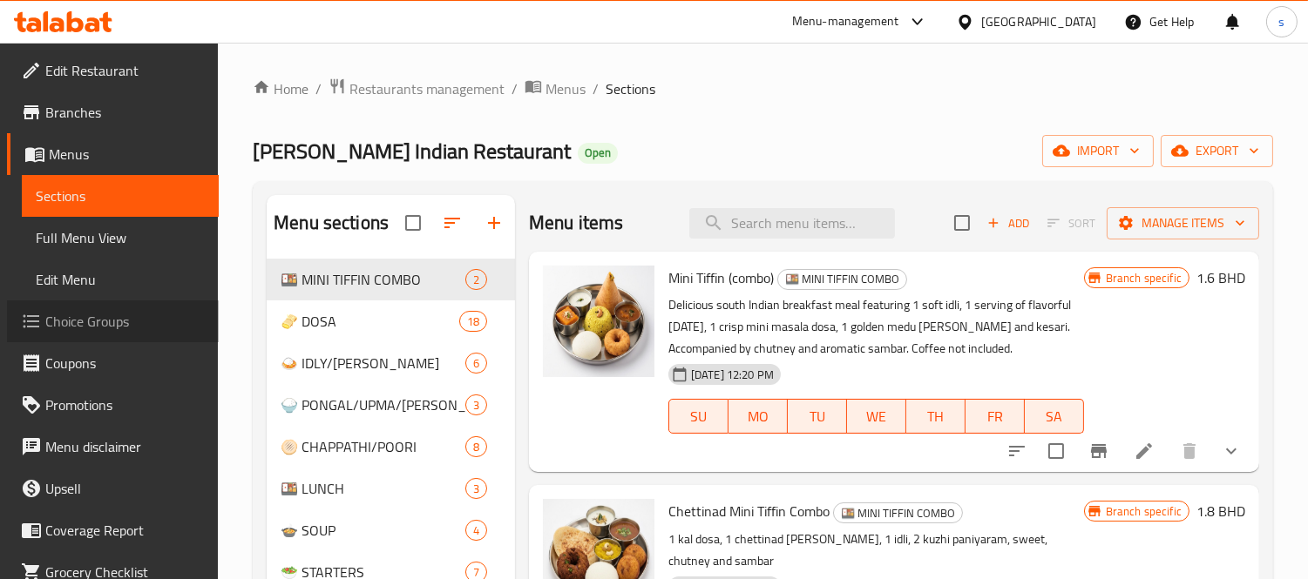
click at [123, 323] on span "Choice Groups" at bounding box center [124, 321] width 159 height 21
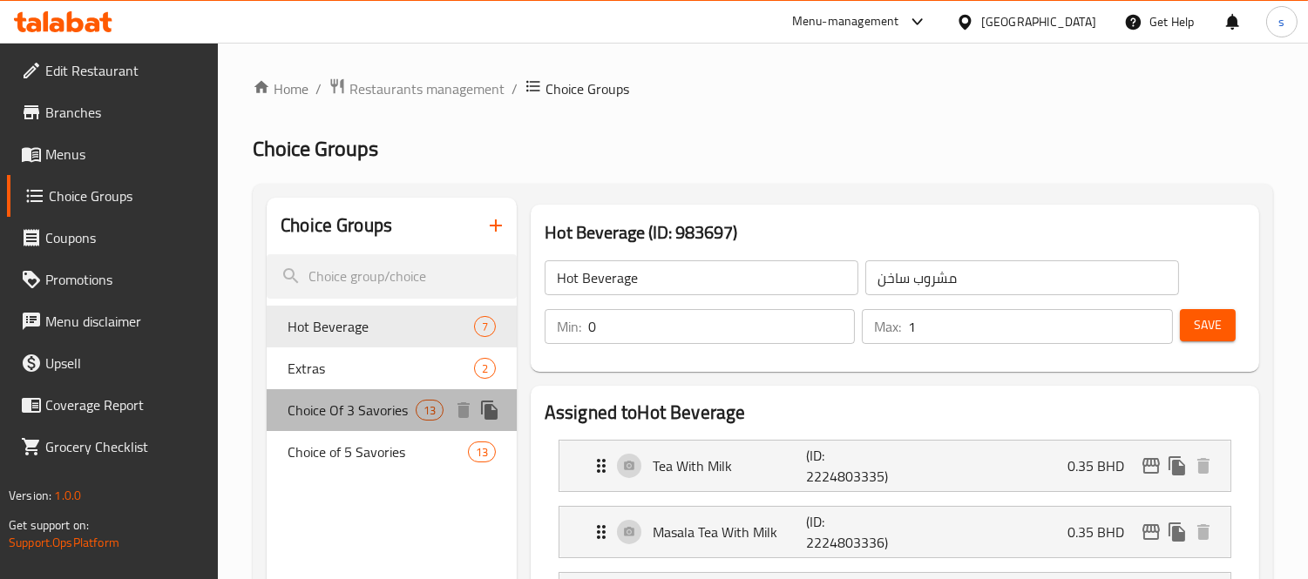
click at [308, 412] on span "Choice Of 3 Savories" at bounding box center [351, 410] width 127 height 21
type input "Choice Of 3 Savories"
type input "اختيار 3 سيفوريز"
type input "3"
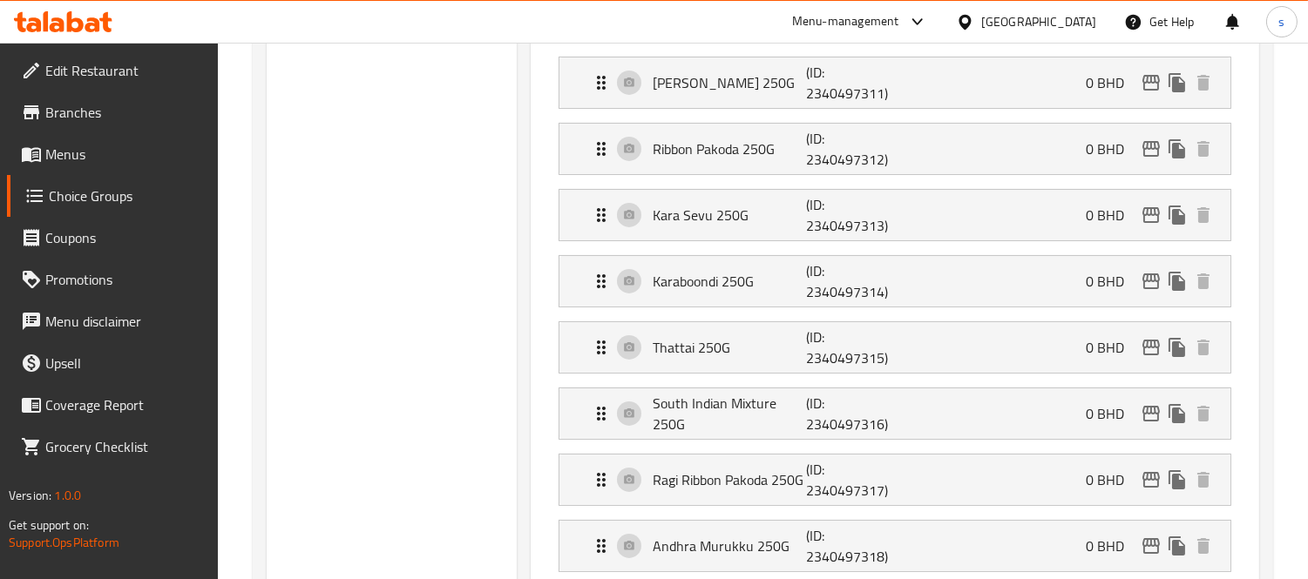
scroll to position [580, 0]
click at [85, 149] on span "Menus" at bounding box center [124, 154] width 159 height 21
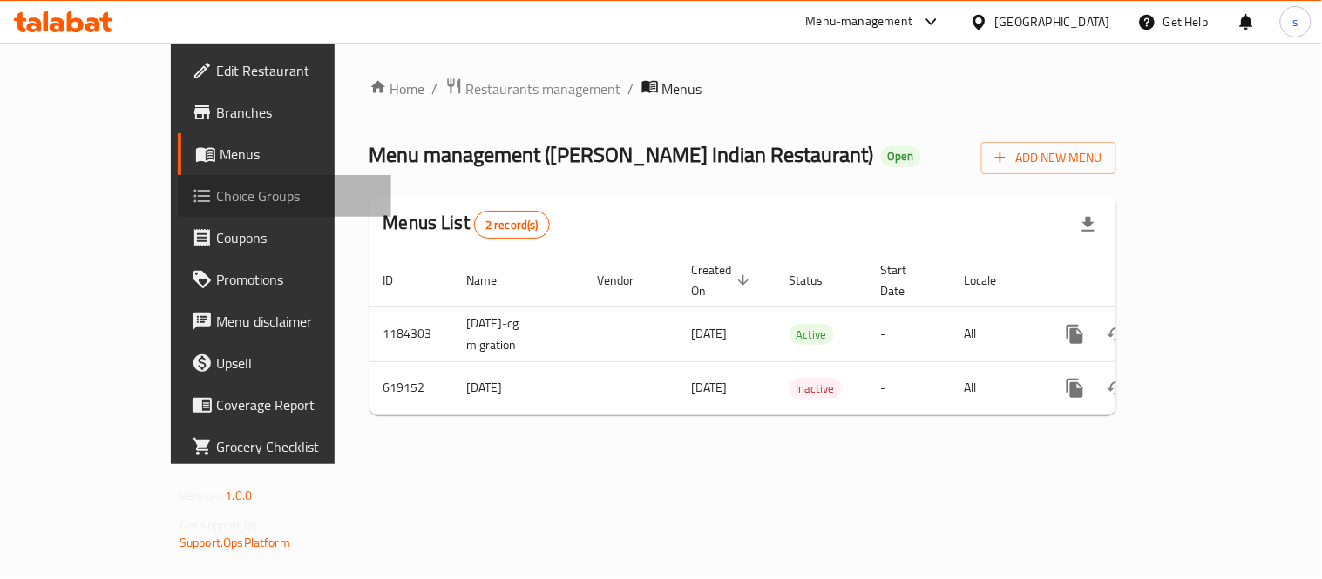
click at [216, 196] on span "Choice Groups" at bounding box center [296, 196] width 161 height 21
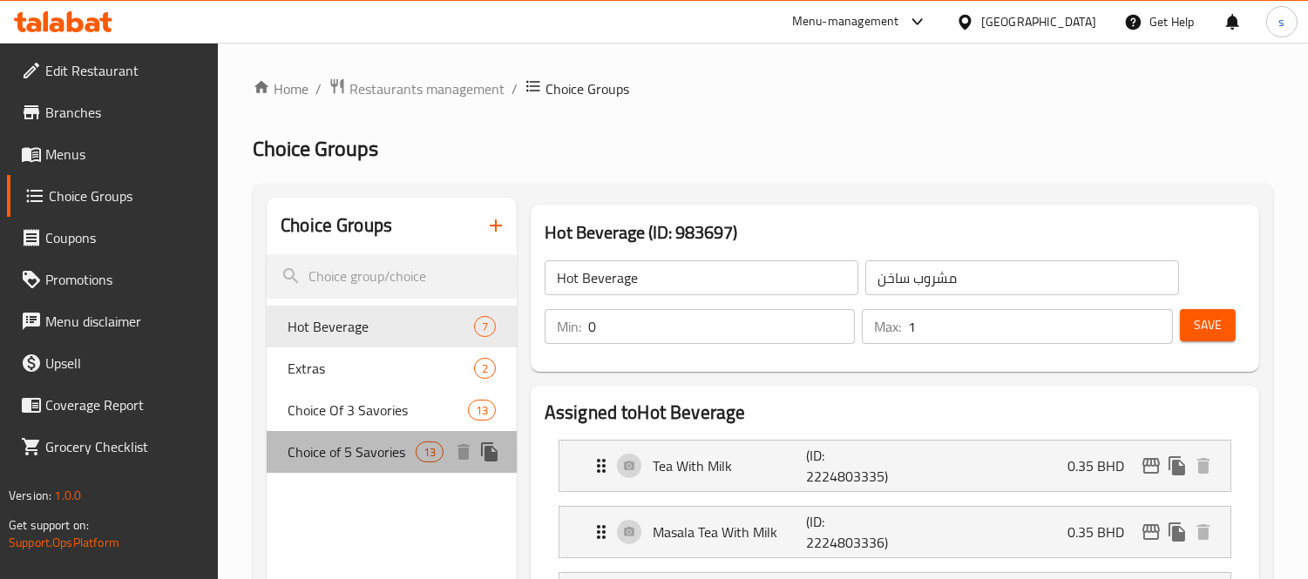
click at [369, 447] on span "Choice of 5 Savories" at bounding box center [351, 452] width 127 height 21
type input "Choice of 5 Savories"
type input "اختيار 5 مأكولات لذيذة"
type input "5"
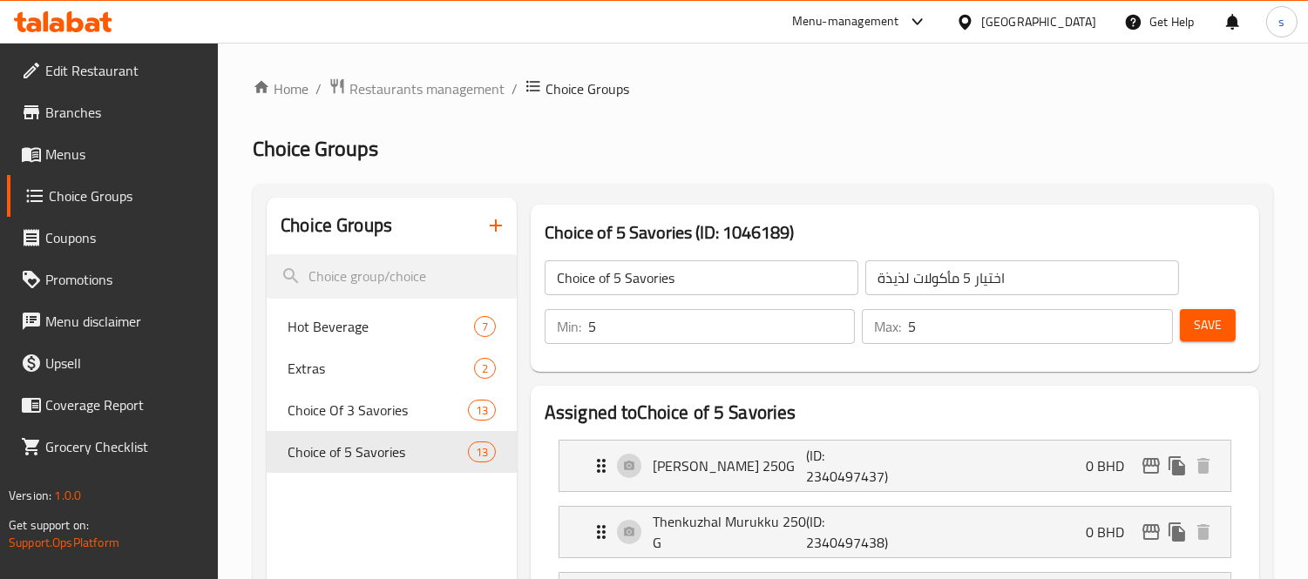
click at [1067, 18] on div "Bahrain" at bounding box center [1038, 21] width 115 height 19
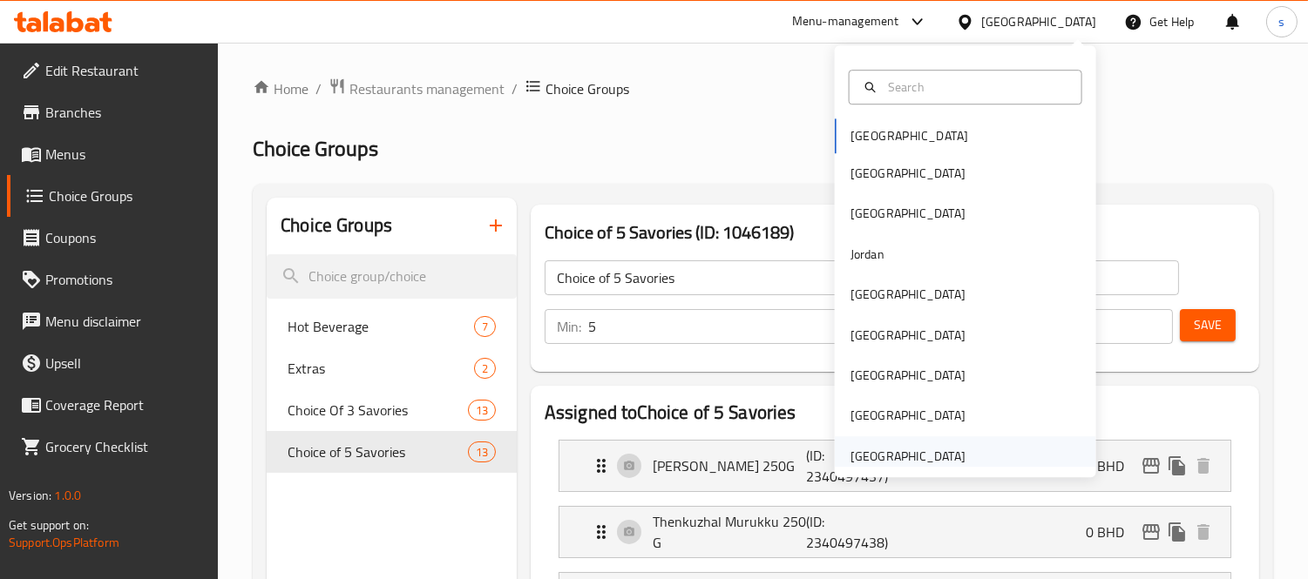
click at [883, 458] on div "United Arab Emirates" at bounding box center [907, 456] width 115 height 19
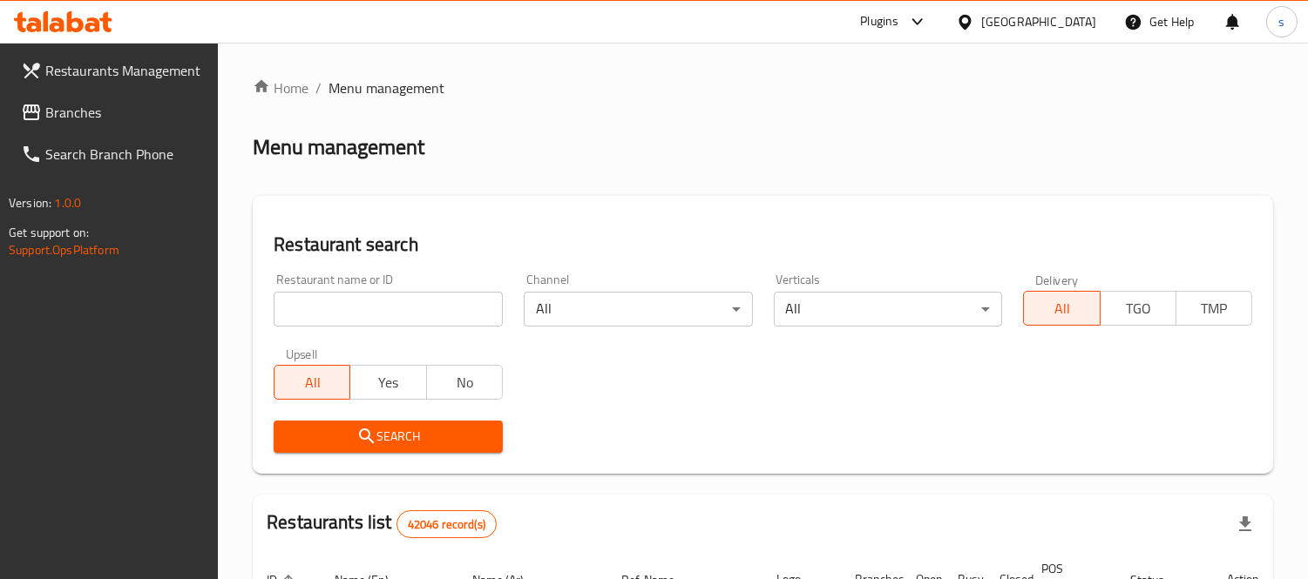
click at [78, 114] on span "Branches" at bounding box center [124, 112] width 159 height 21
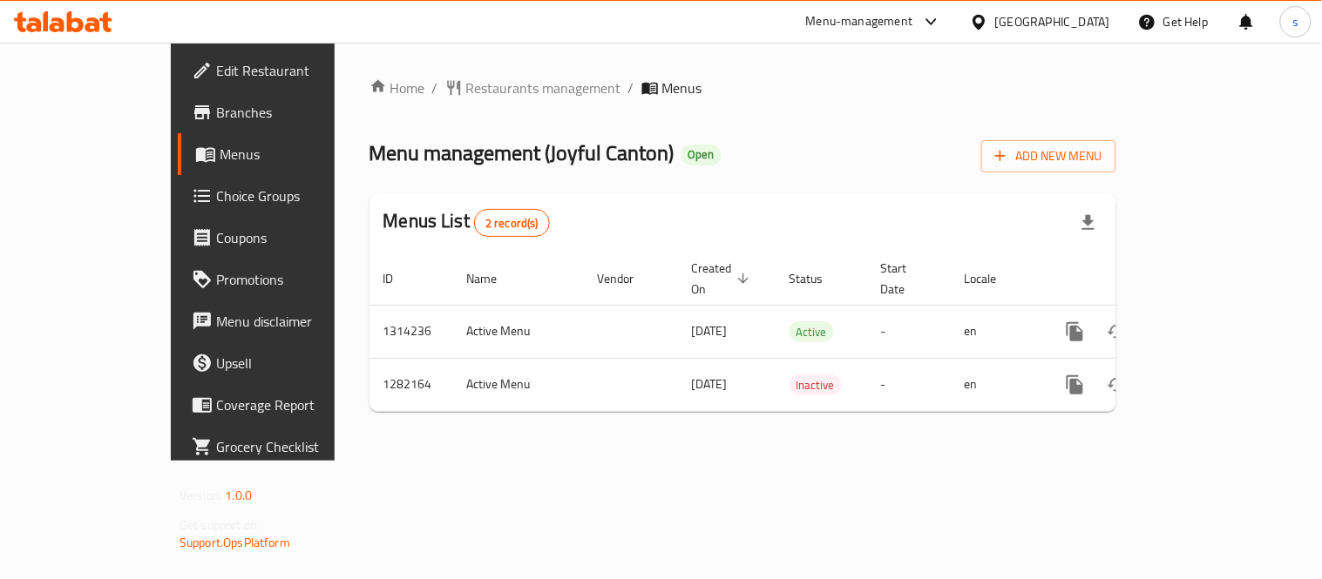
click at [997, 24] on div "[GEOGRAPHIC_DATA]" at bounding box center [1040, 21] width 140 height 19
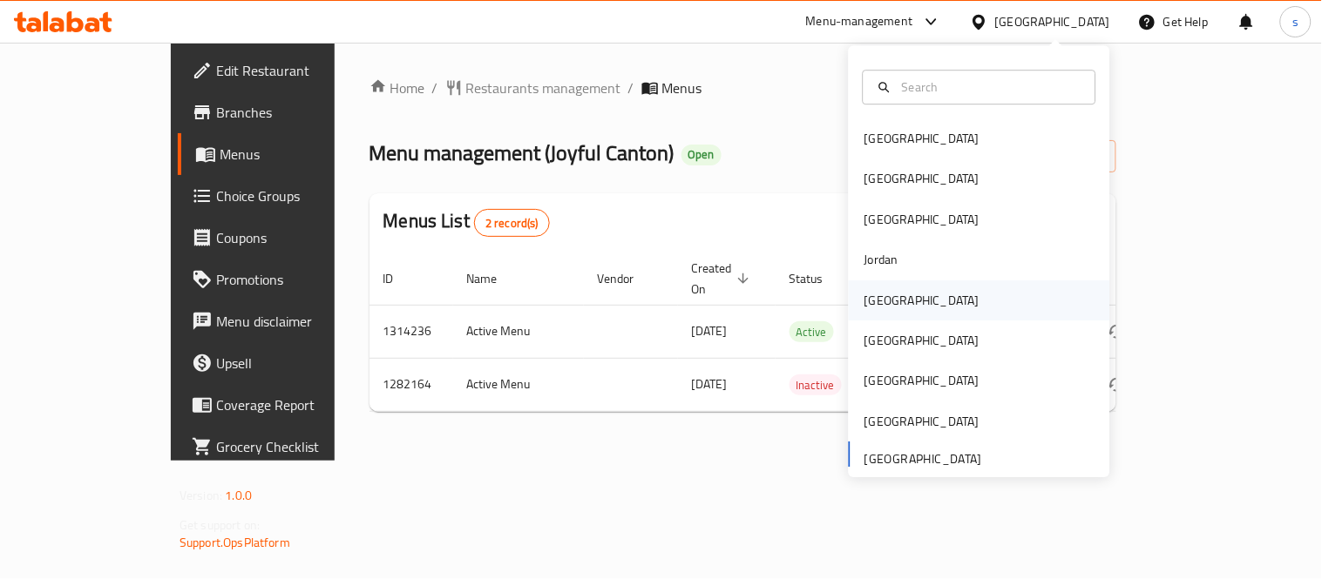
click at [869, 303] on div "[GEOGRAPHIC_DATA]" at bounding box center [921, 300] width 115 height 19
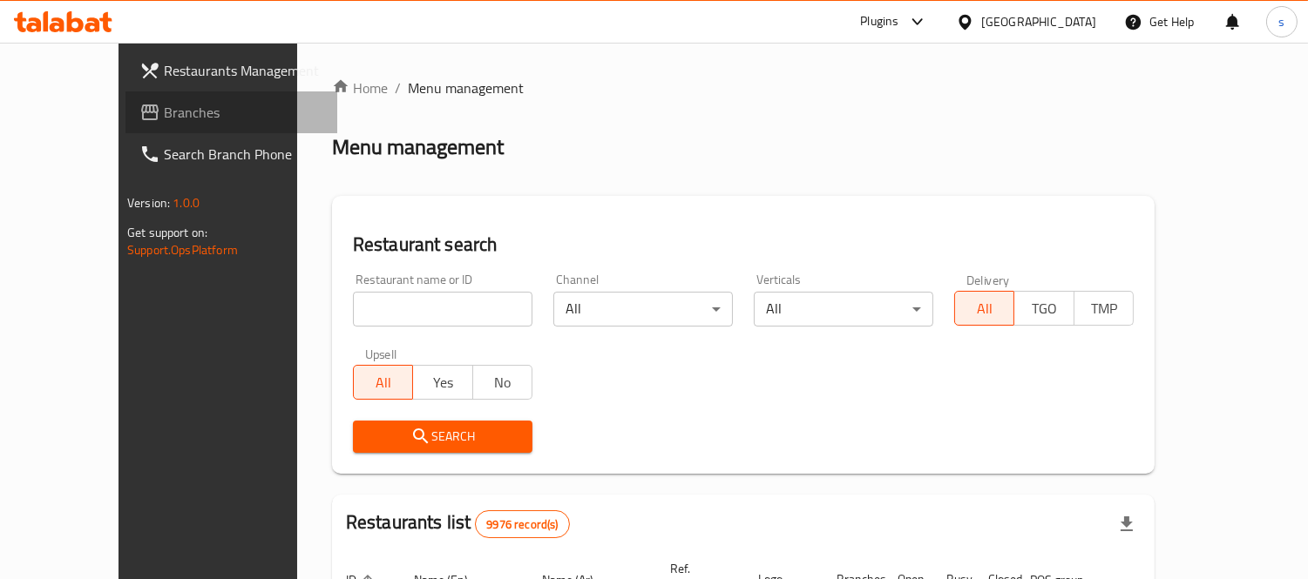
click at [164, 119] on span "Branches" at bounding box center [243, 112] width 159 height 21
